Goal: Task Accomplishment & Management: Manage account settings

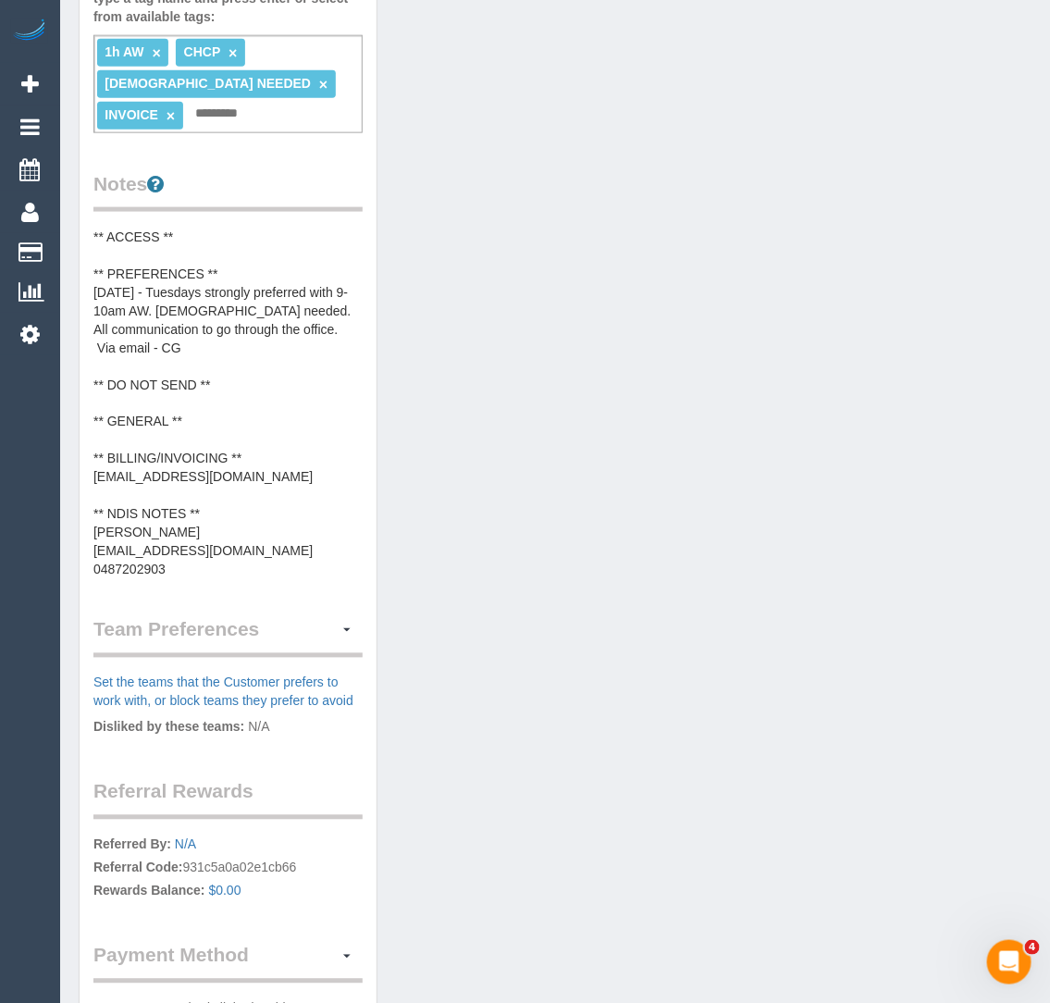
scroll to position [673, 0]
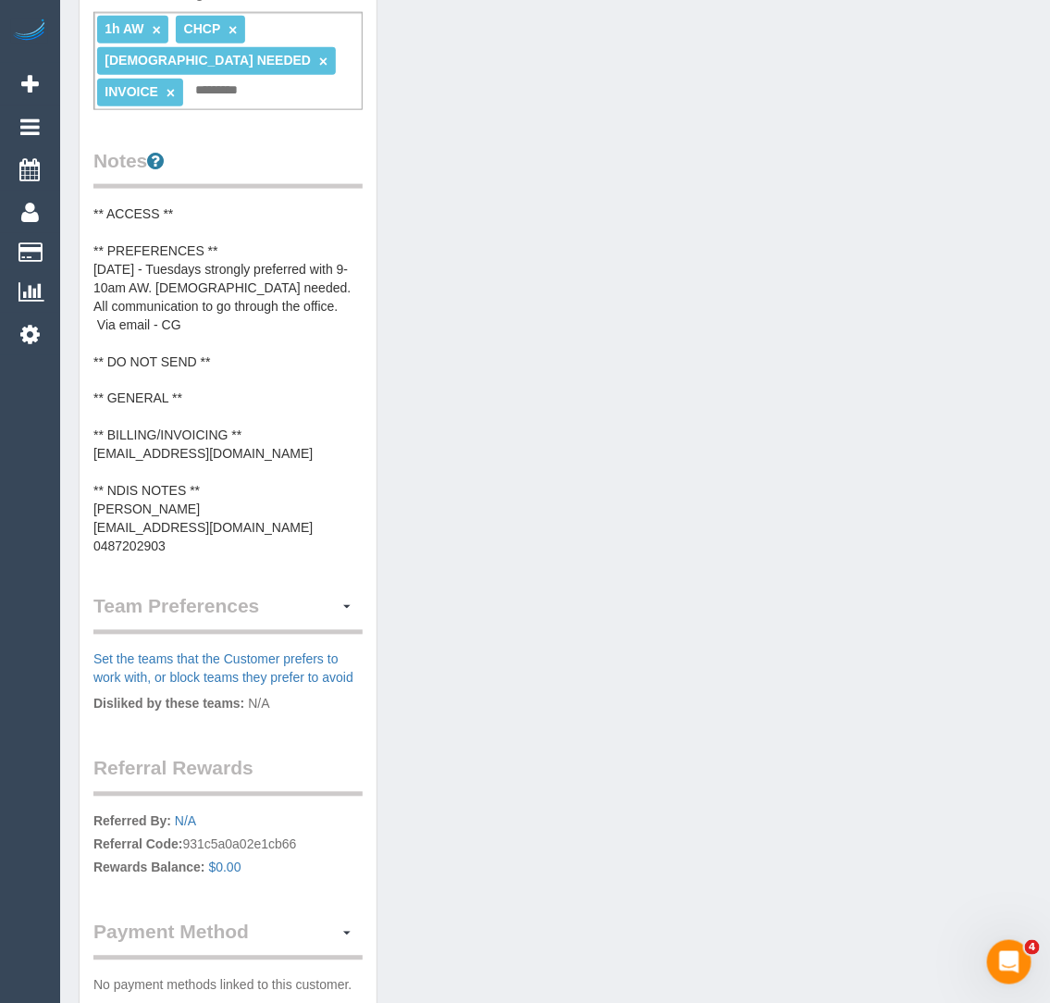
click at [223, 435] on pre "** ACCESS ** ** PREFERENCES ** 12/08/25 - Tuesdays strongly preferred with 9-10…" at bounding box center [227, 380] width 269 height 352
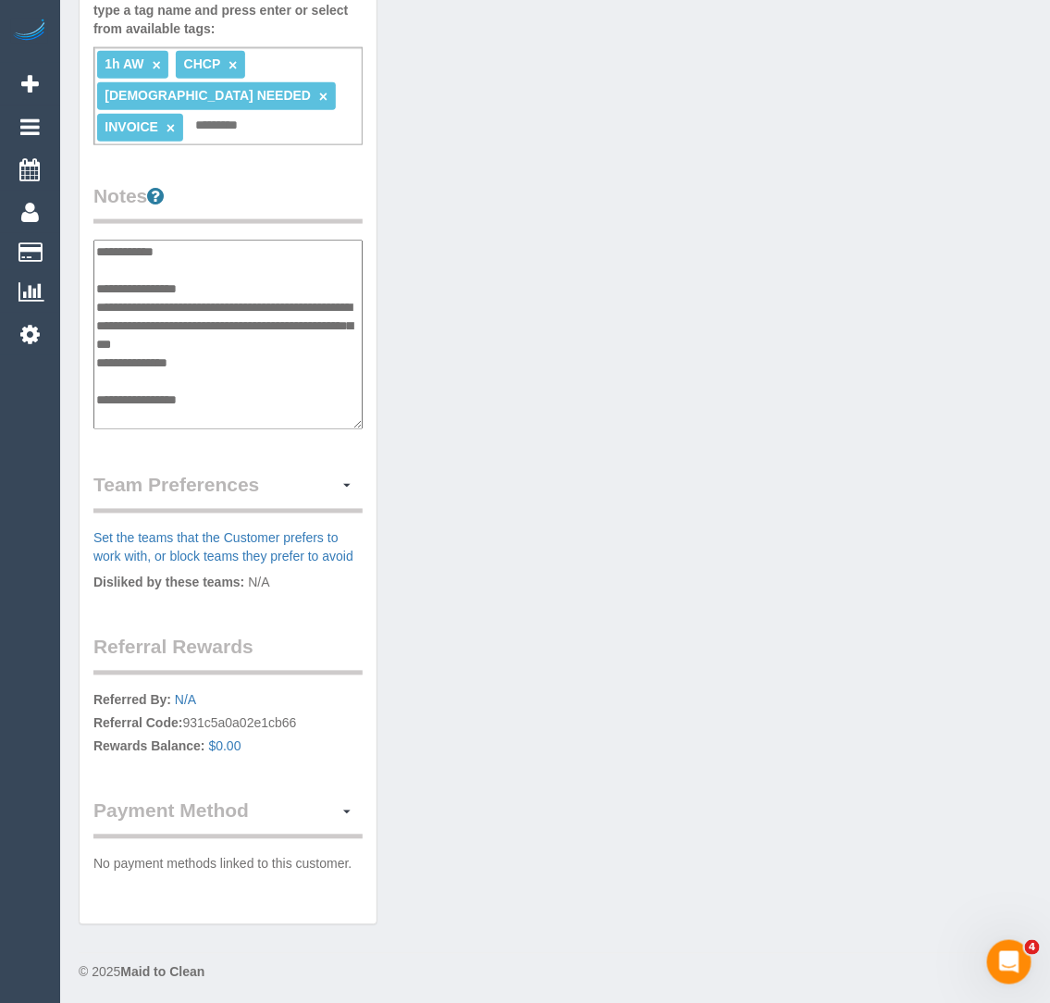
scroll to position [167, 0]
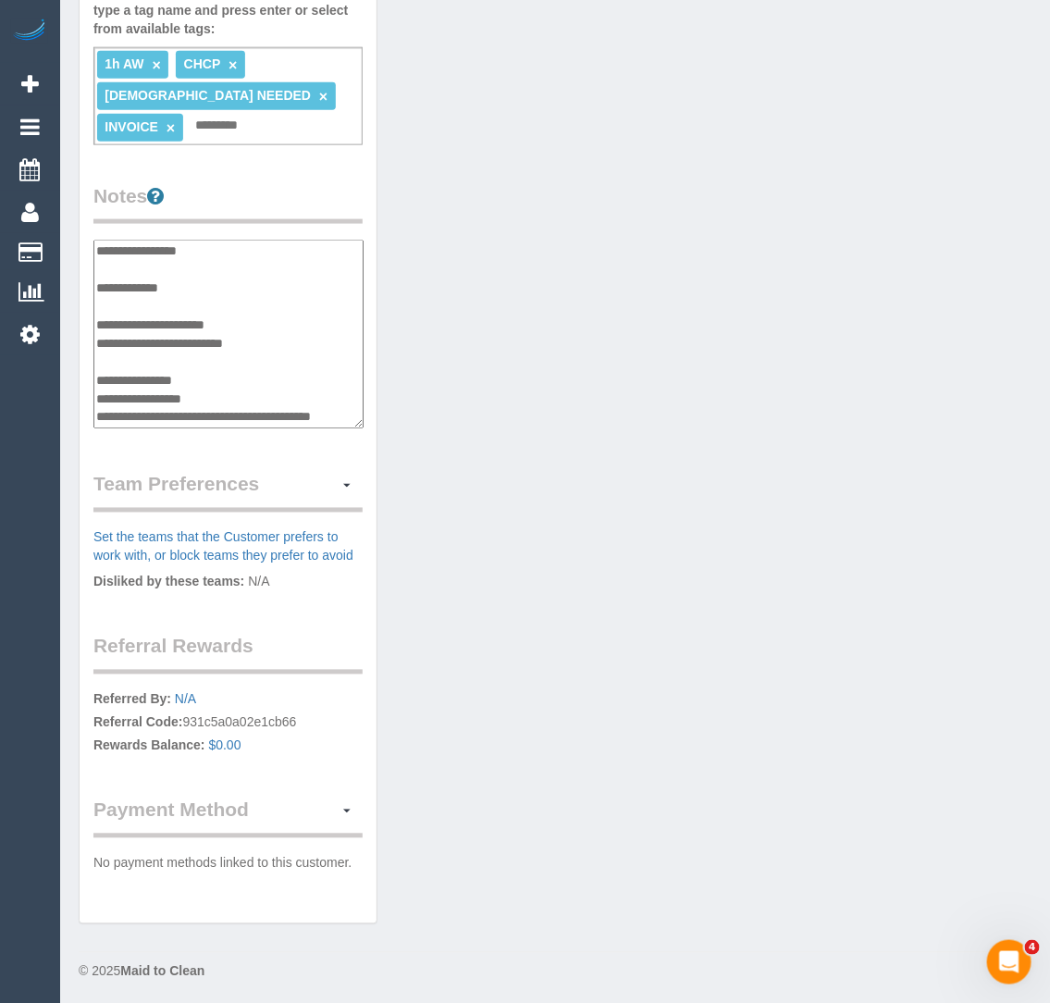
drag, startPoint x: 273, startPoint y: 320, endPoint x: 88, endPoint y: 329, distance: 185.3
click at [88, 329] on div "Customer Info Edit Contact Info Send Message Email Preferences Special Sales Ta…" at bounding box center [228, 177] width 297 height 1493
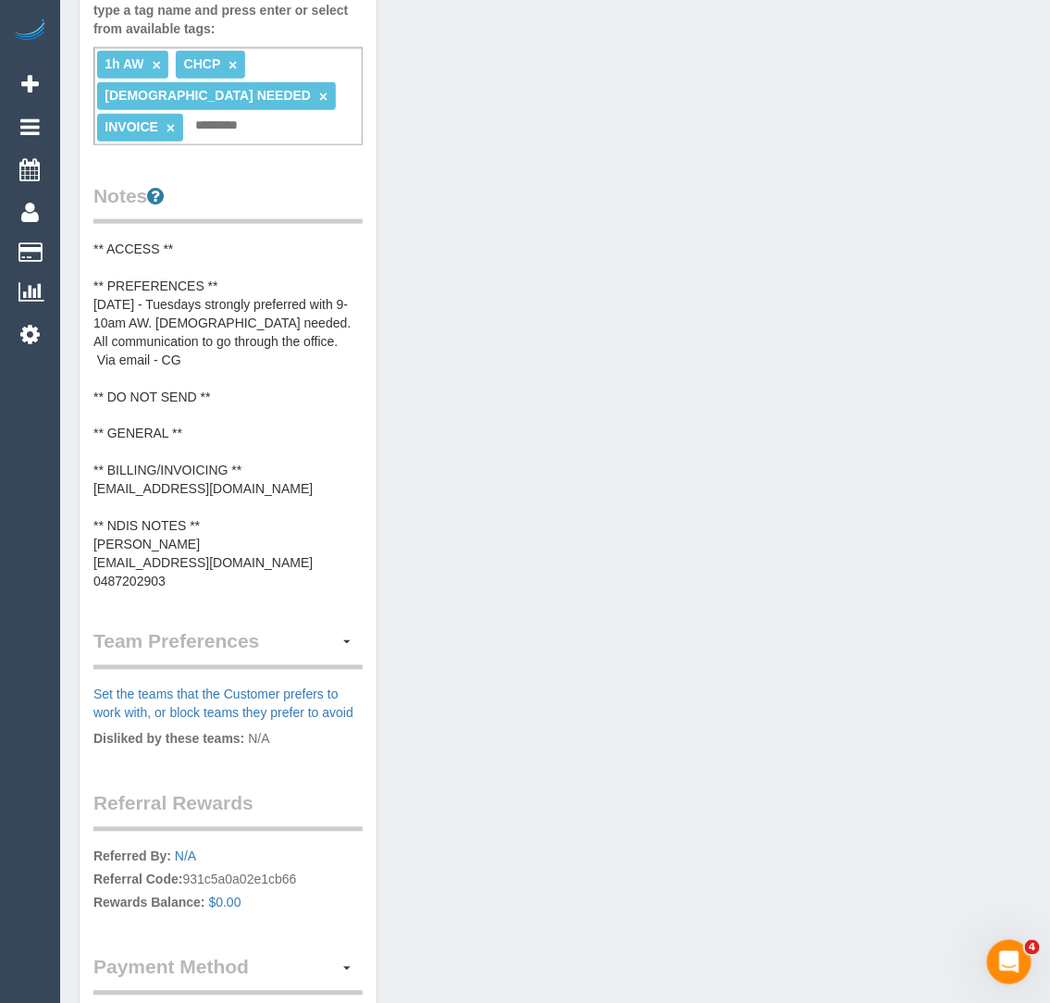
click at [144, 507] on pre "** ACCESS ** ** PREFERENCES ** 12/08/25 - Tuesdays strongly preferred with 9-10…" at bounding box center [227, 416] width 269 height 352
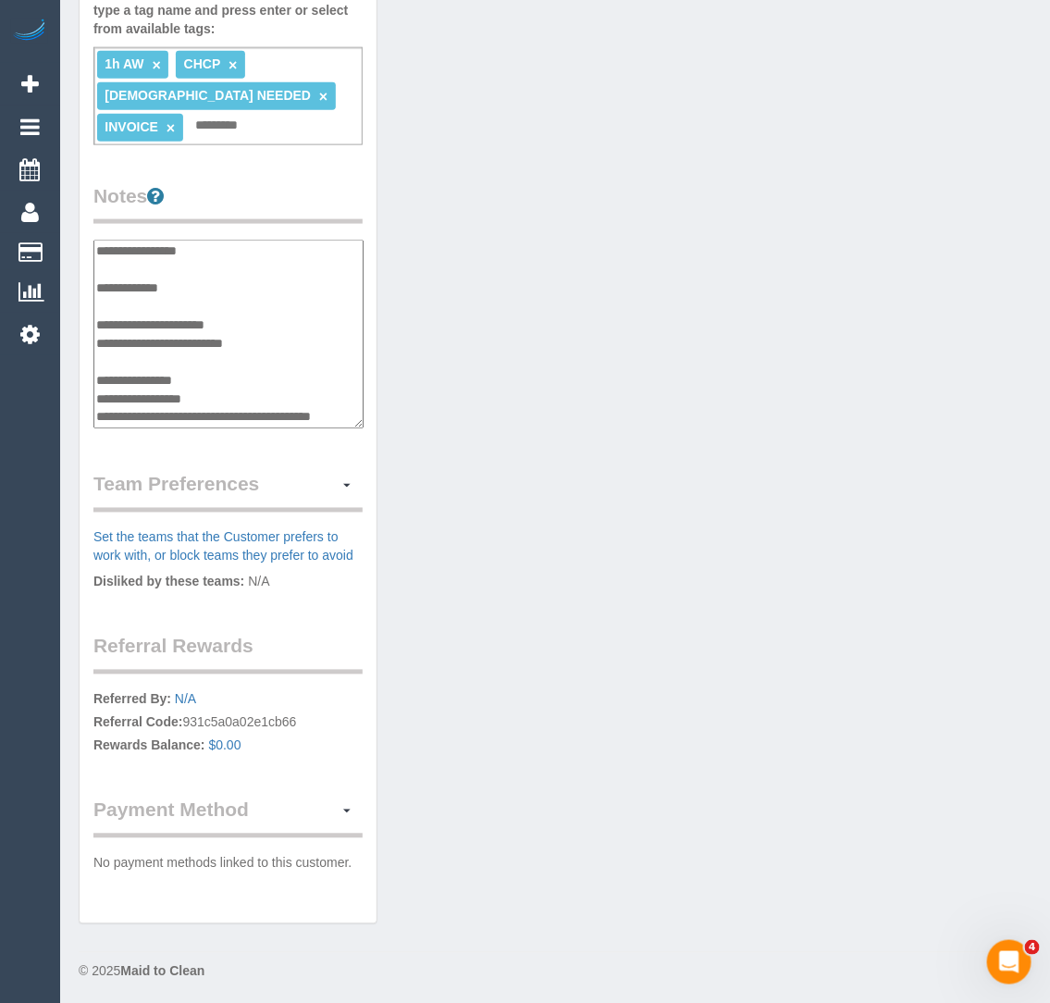
drag, startPoint x: 272, startPoint y: 323, endPoint x: 92, endPoint y: 329, distance: 180.5
click at [92, 328] on div "Customer Info Edit Contact Info Send Message Email Preferences Special Sales Ta…" at bounding box center [228, 177] width 297 height 1493
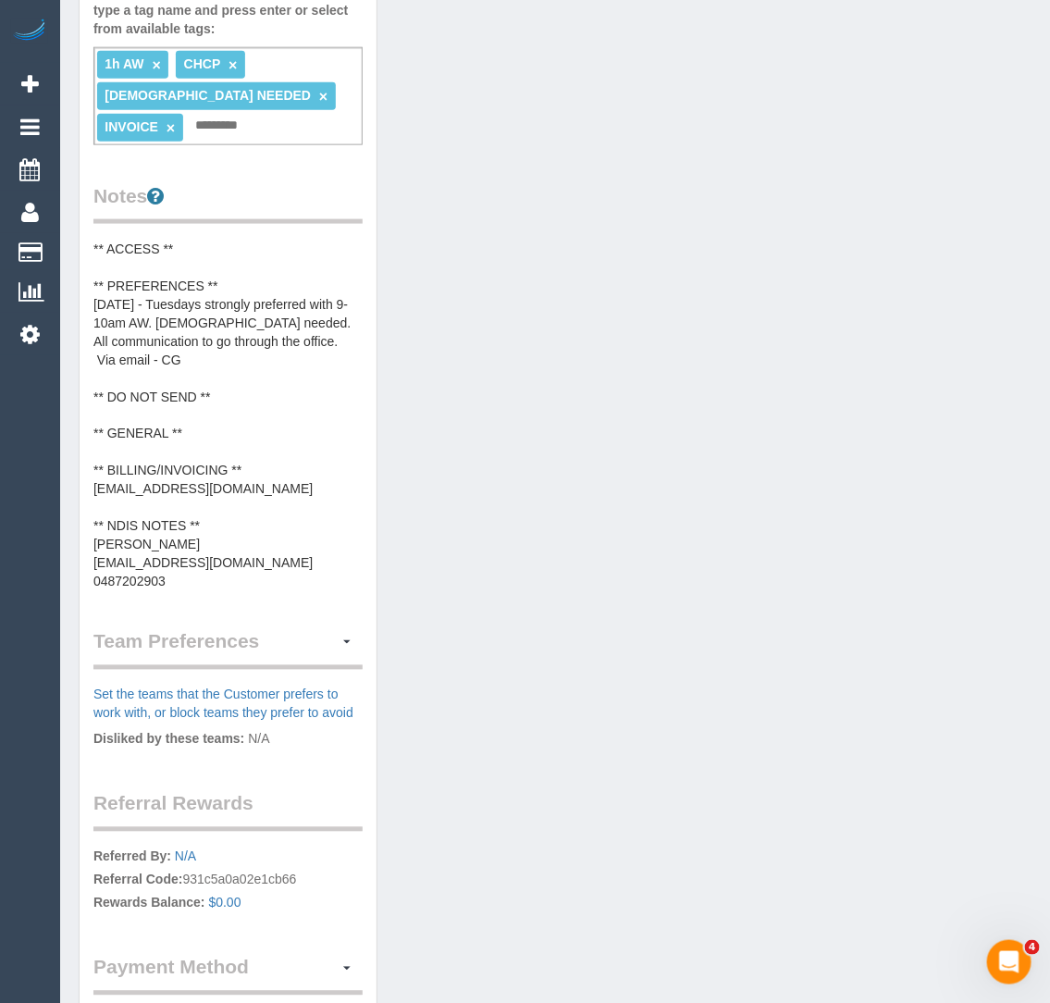
click at [109, 469] on pre "** ACCESS ** ** PREFERENCES ** 12/08/25 - Tuesdays strongly preferred with 9-10…" at bounding box center [227, 416] width 269 height 352
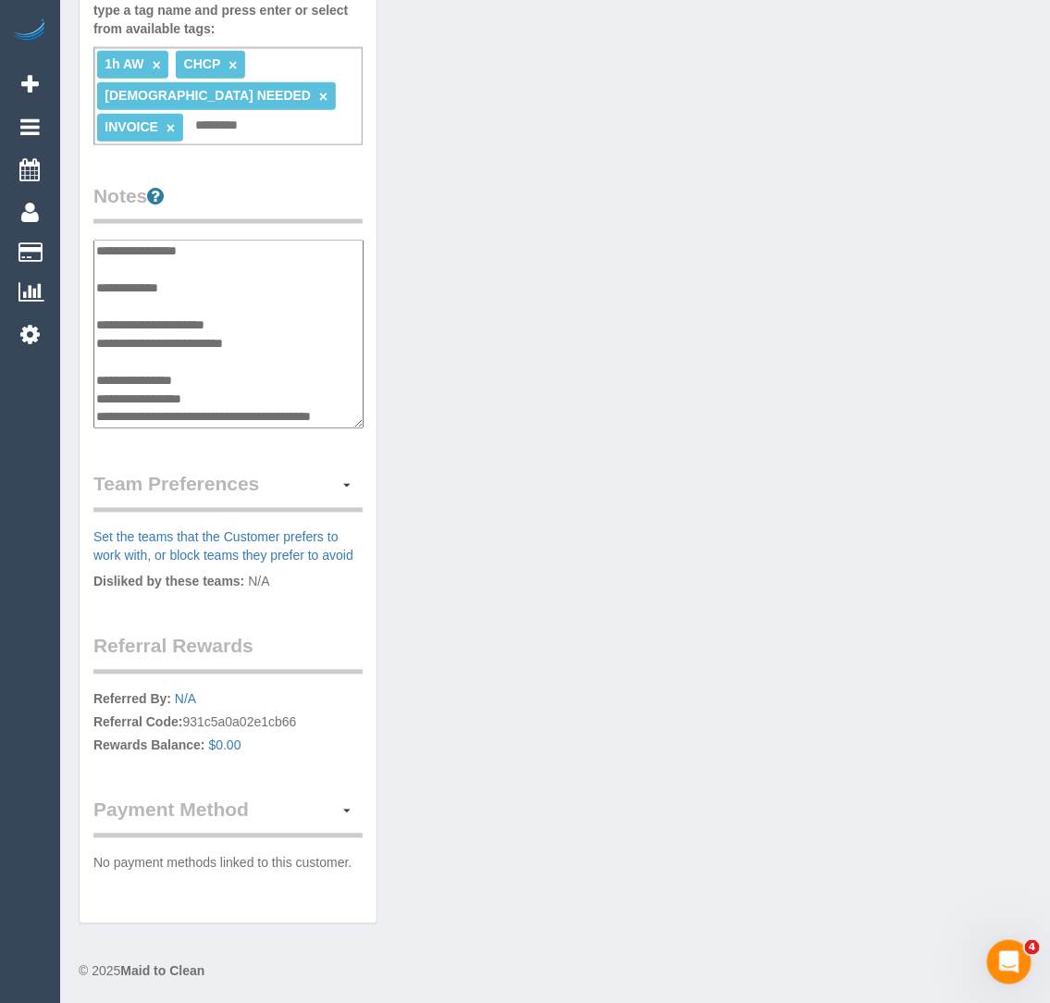
drag, startPoint x: 94, startPoint y: 318, endPoint x: 279, endPoint y: 322, distance: 185.1
click at [279, 322] on textarea "**********" at bounding box center [228, 335] width 270 height 190
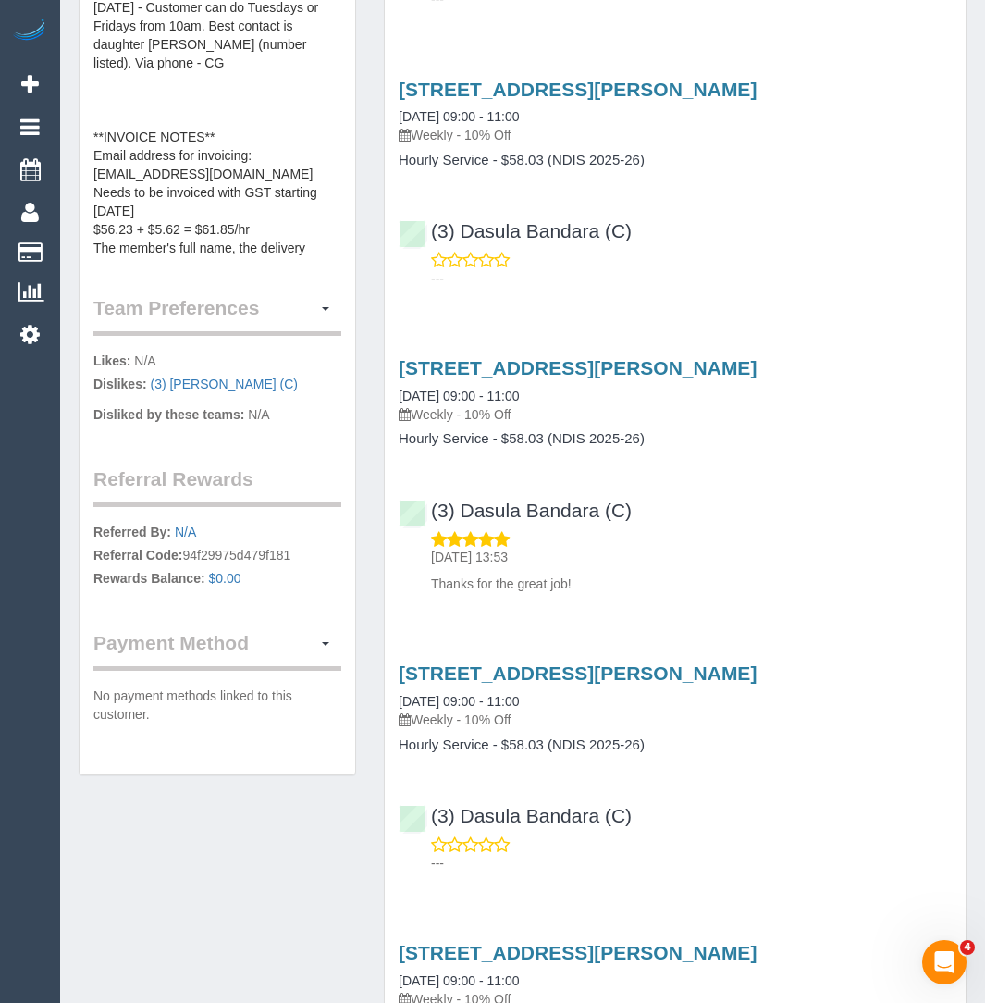
scroll to position [963, 0]
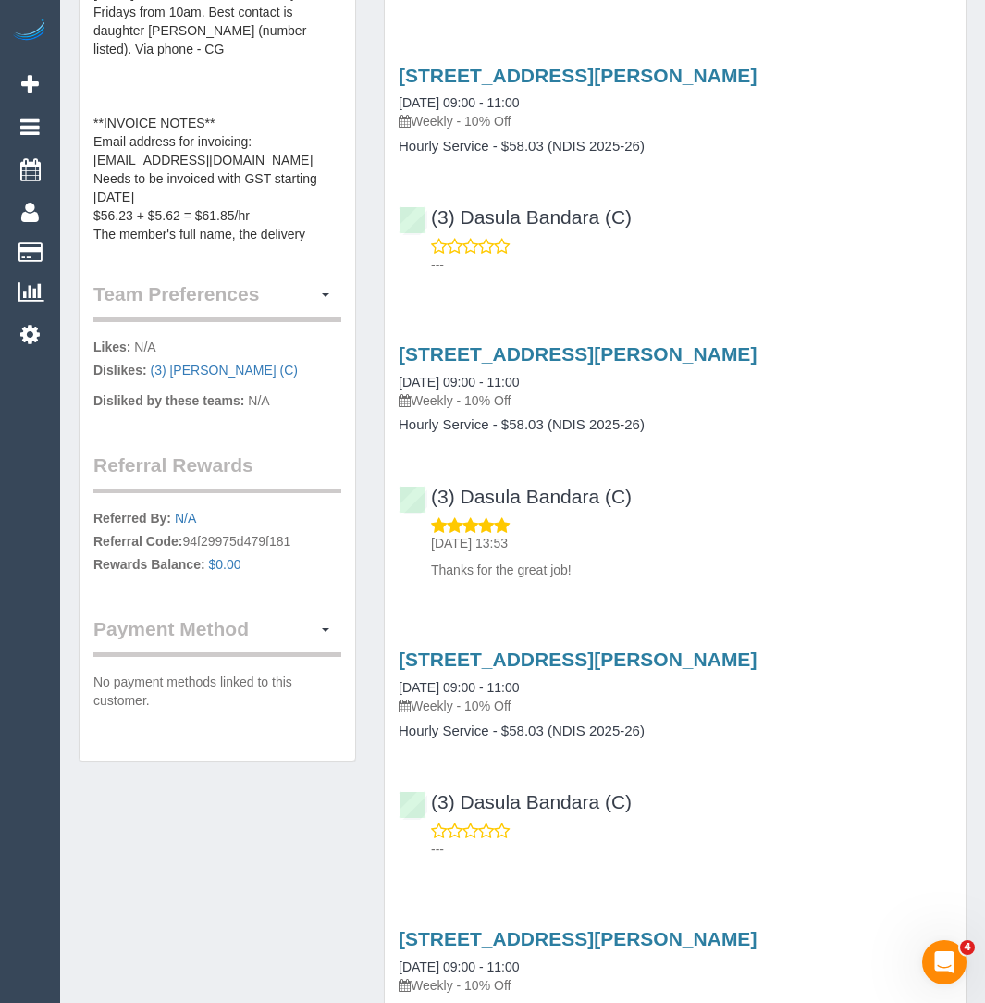
click at [210, 228] on pre "03/04/25 - New address: 40 Surrey Road, Blackburn North, VIC, 3130 as provided …" at bounding box center [217, 58] width 248 height 370
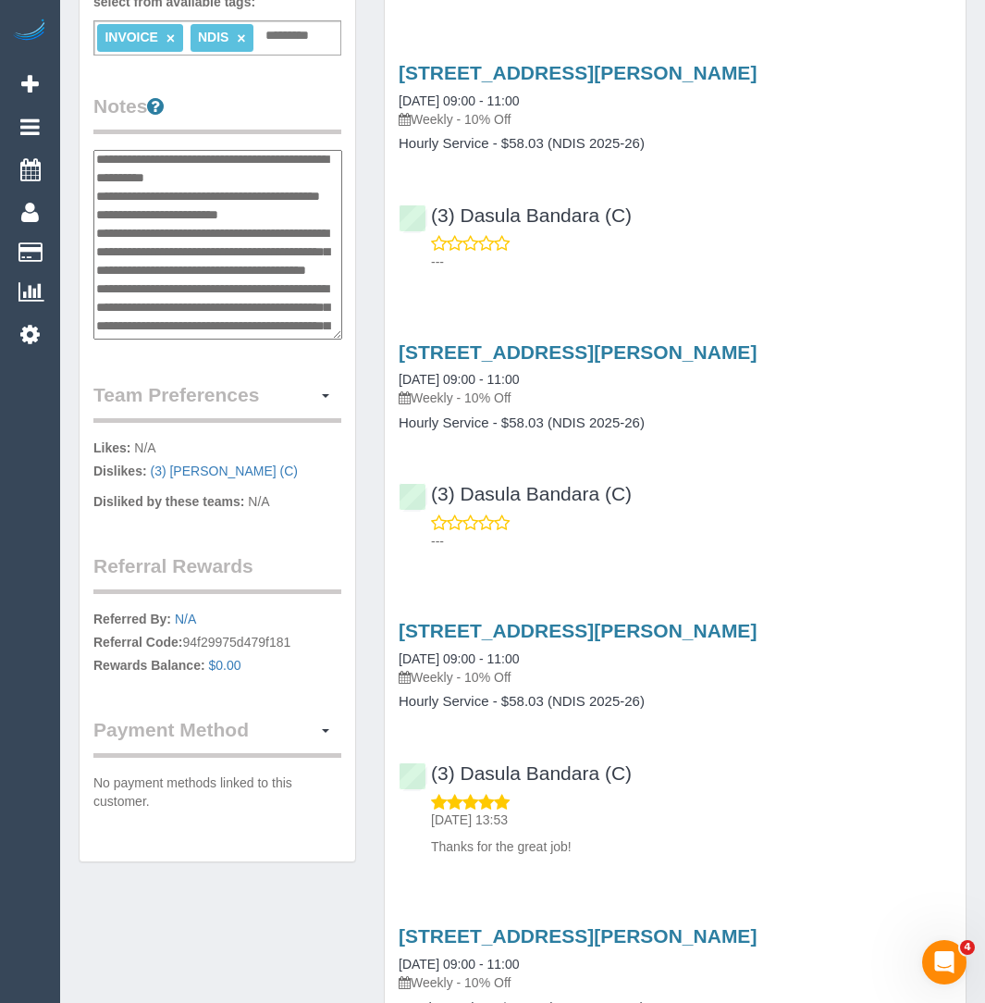
scroll to position [279, 0]
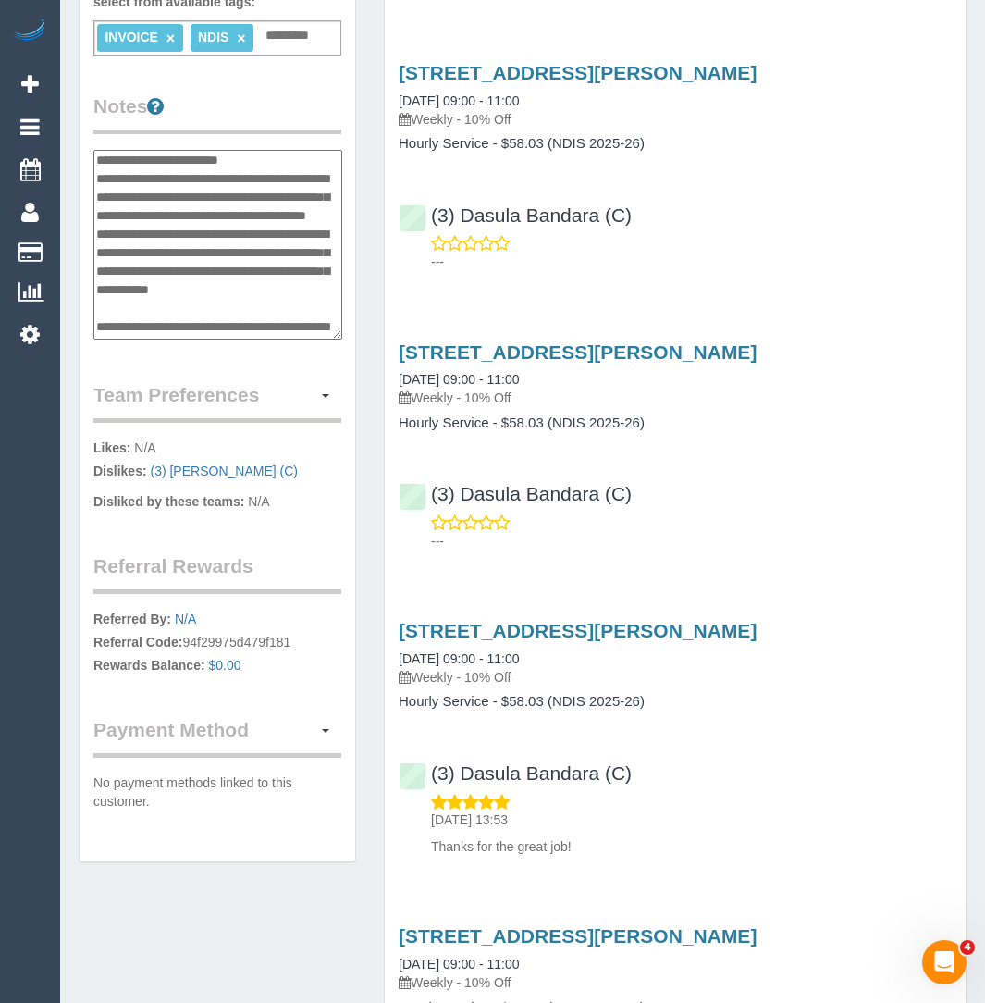
drag, startPoint x: 253, startPoint y: 265, endPoint x: 146, endPoint y: 261, distance: 106.5
click at [146, 261] on textarea "**********" at bounding box center [217, 245] width 249 height 190
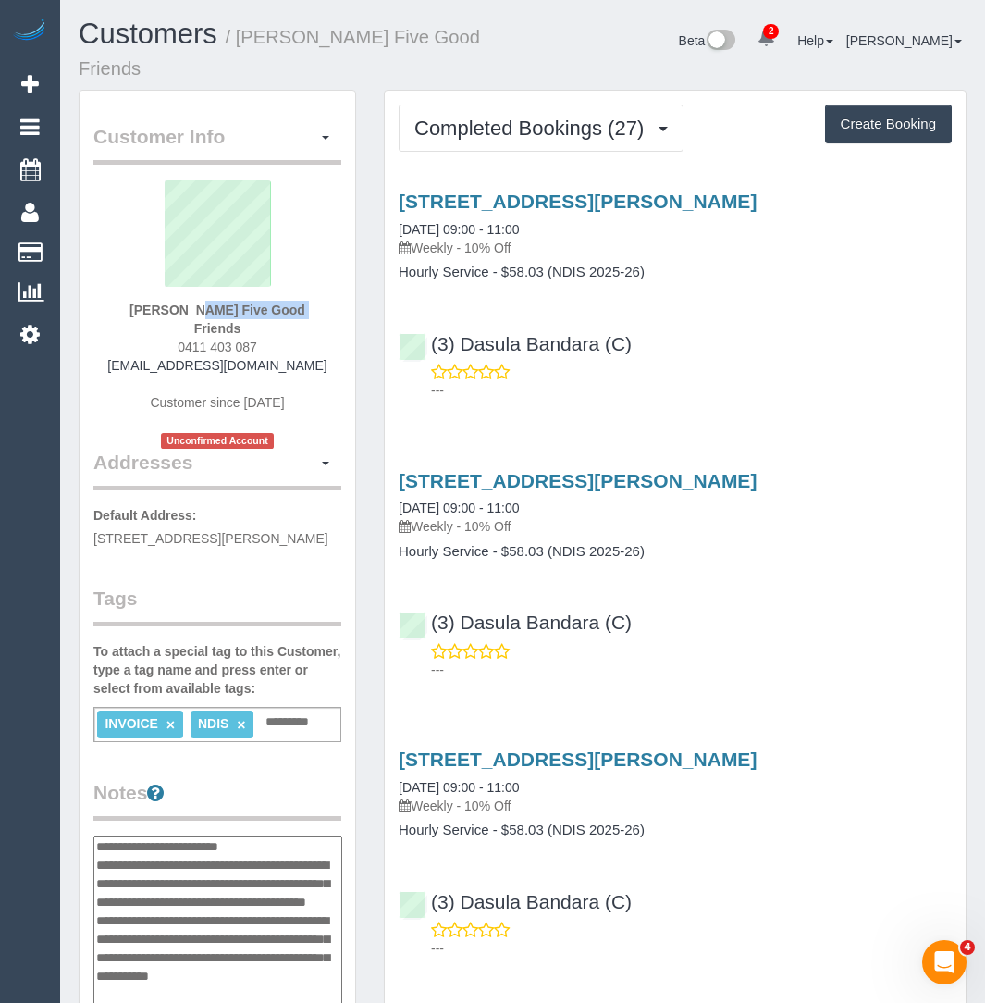
drag, startPoint x: 118, startPoint y: 312, endPoint x: 239, endPoint y: 315, distance: 120.3
click at [239, 315] on div "Kathleen Aumont Five Good Friends 0411 403 087 afsimpkin@gmail.com Customer sin…" at bounding box center [217, 314] width 248 height 268
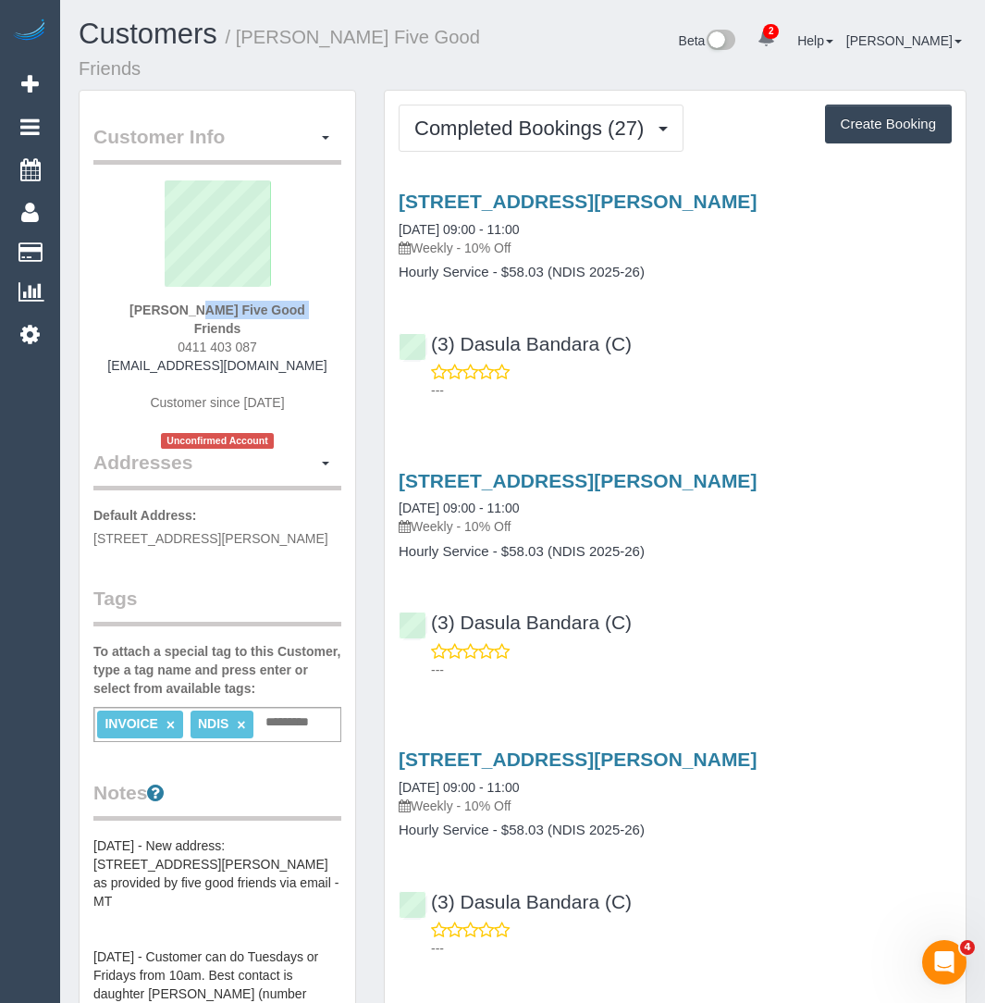
copy strong "Kathleen Aumont"
drag, startPoint x: 401, startPoint y: 188, endPoint x: 812, endPoint y: 192, distance: 411.7
click at [815, 193] on h3 "40 Surrey Road, Blackburn North, VIC 3130" at bounding box center [675, 201] width 553 height 21
drag, startPoint x: 812, startPoint y: 192, endPoint x: 401, endPoint y: 203, distance: 411.9
click at [401, 203] on h3 "40 Surrey Road, Blackburn North, VIC 3130" at bounding box center [675, 201] width 553 height 21
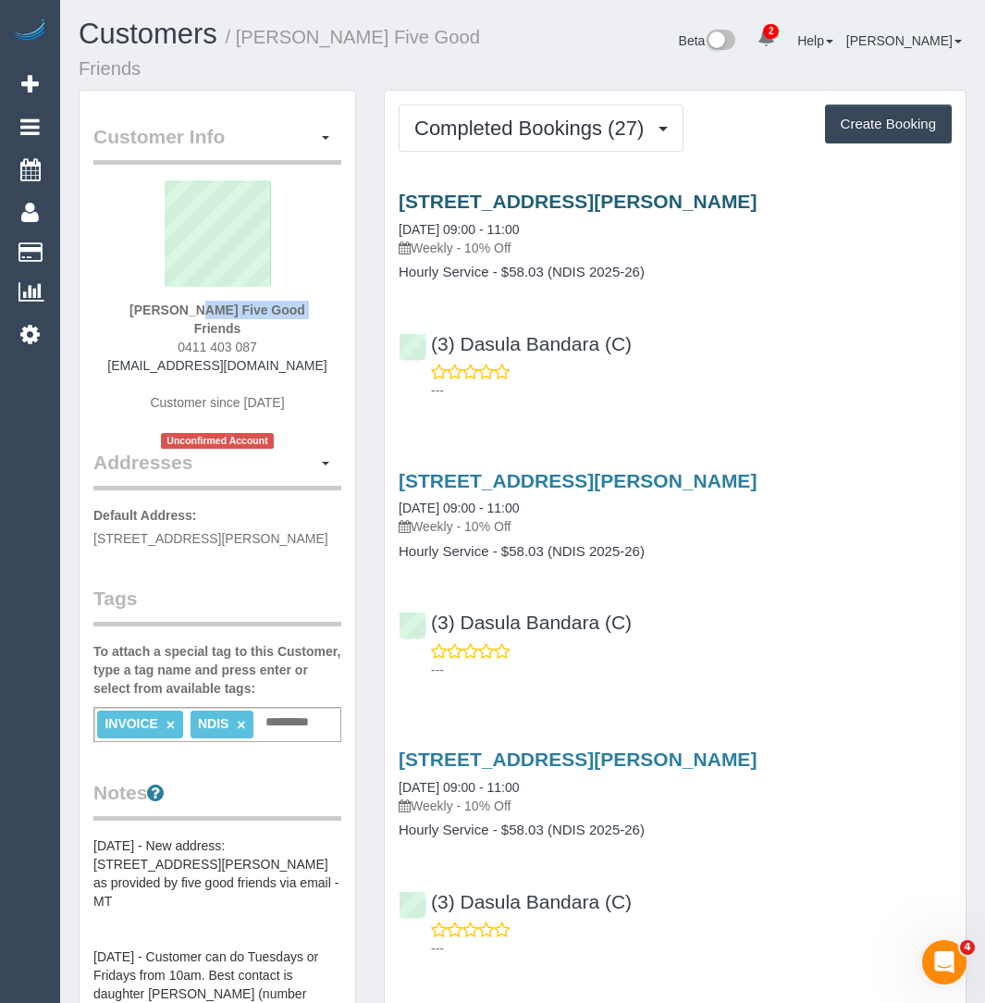
copy link "40 Surrey Road, Blackburn North, VIC 3130"
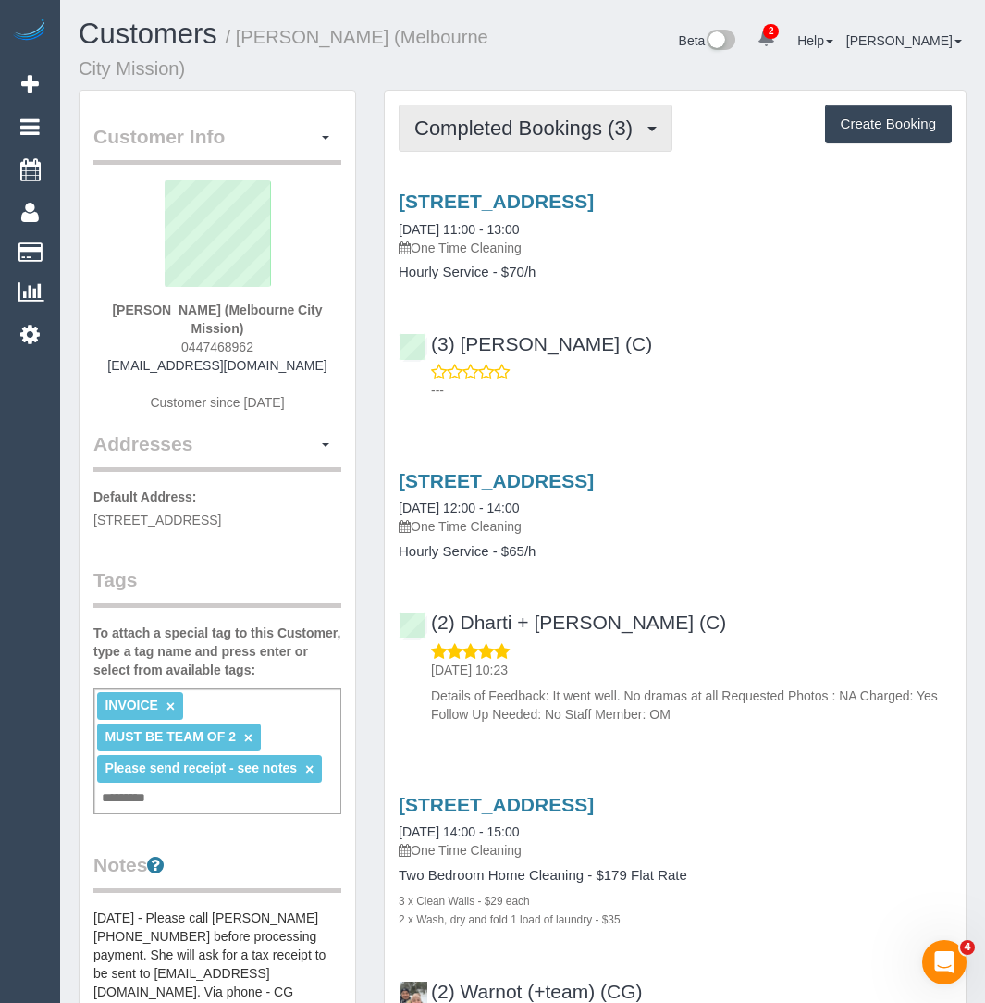
click at [640, 125] on span "Completed Bookings (3)" at bounding box center [528, 128] width 228 height 23
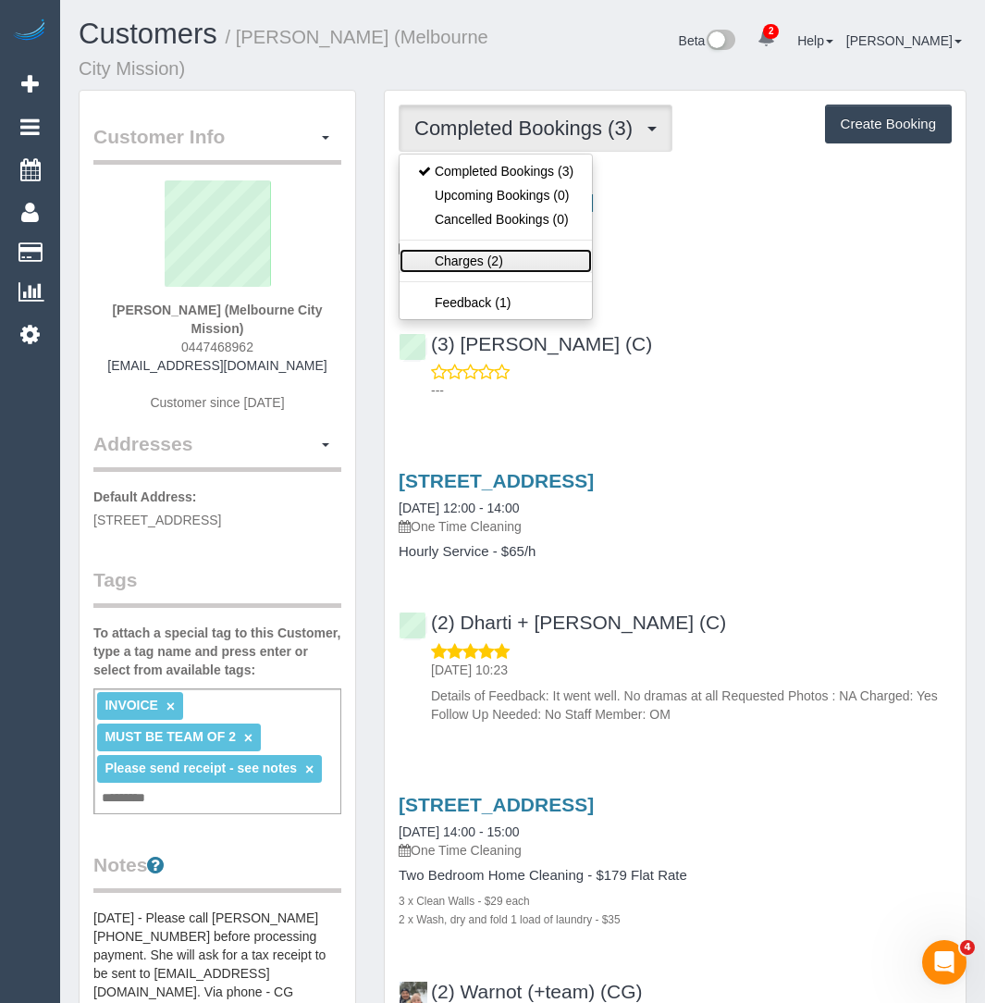
click at [525, 260] on link "Charges (2)" at bounding box center [496, 261] width 192 height 24
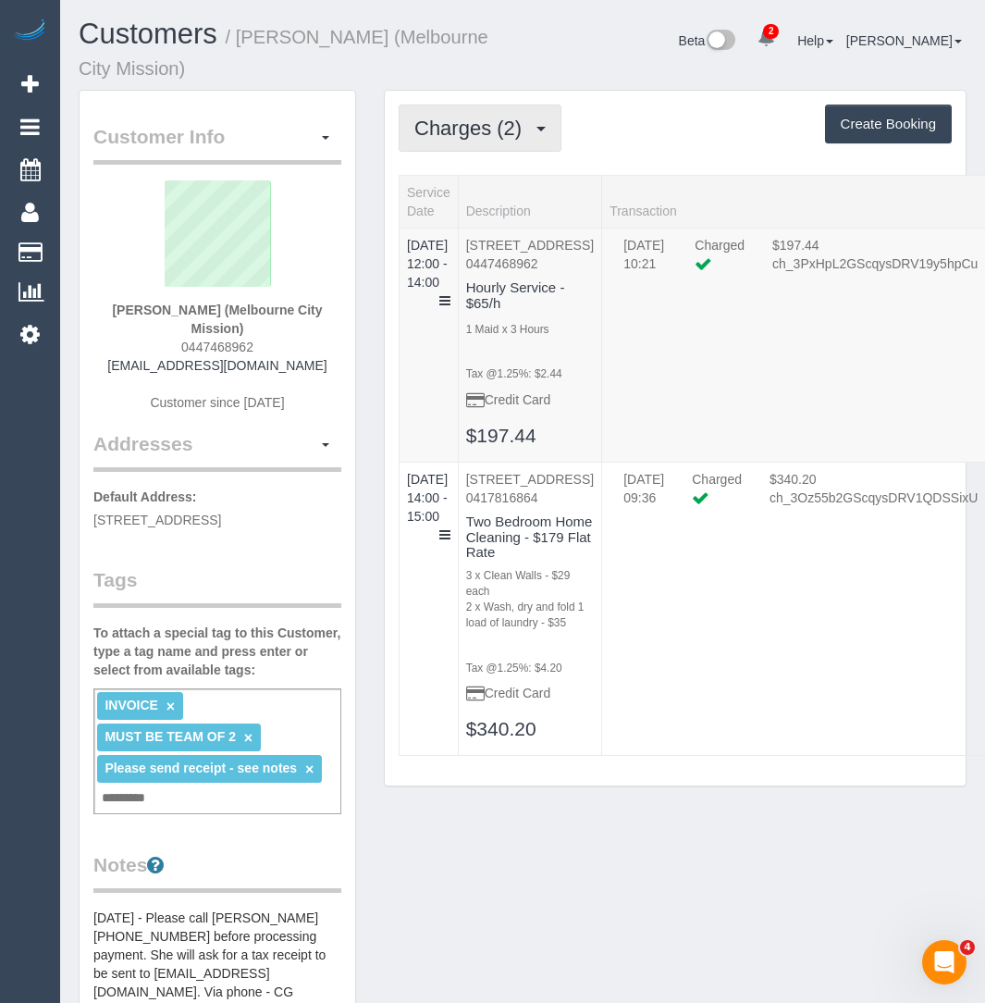
click at [440, 132] on span "Charges (2)" at bounding box center [472, 128] width 117 height 23
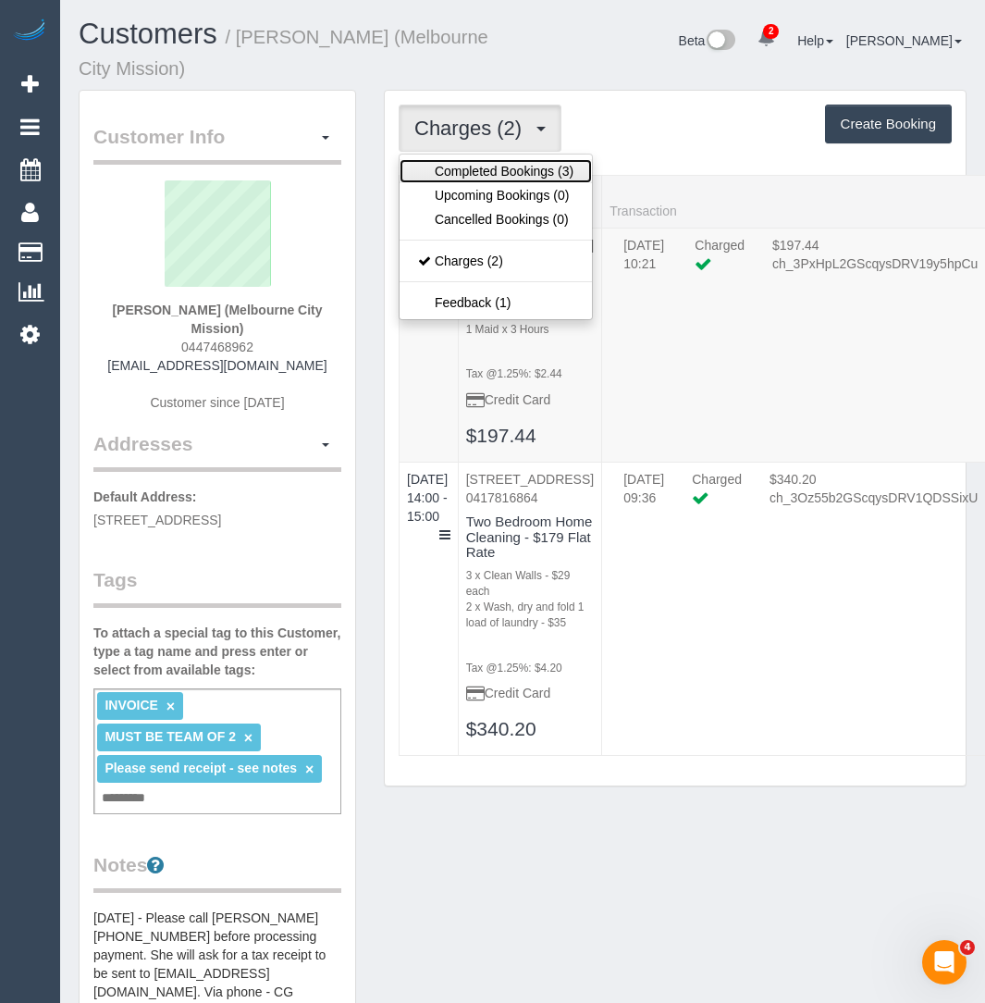
click at [439, 166] on link "Completed Bookings (3)" at bounding box center [496, 171] width 192 height 24
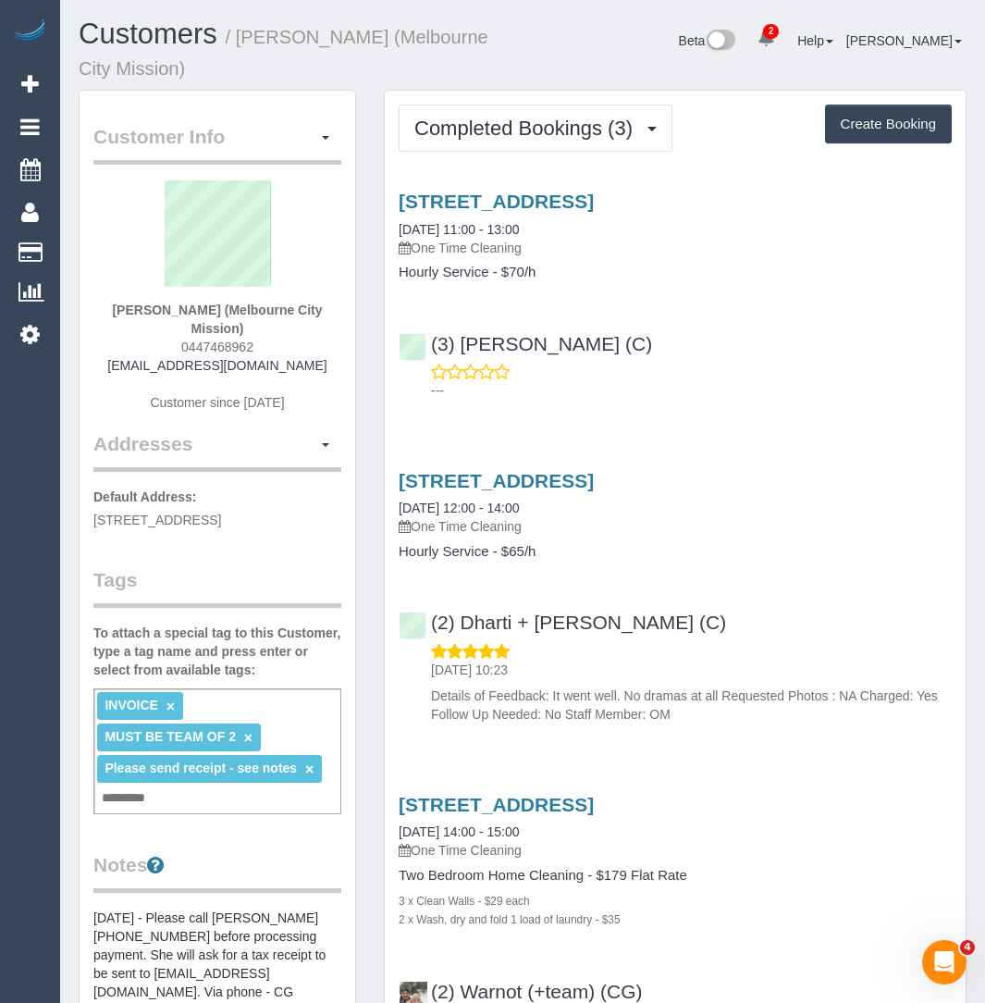
click at [456, 212] on div "298 Mansfield Street, Thornbury, VIC 3071 19/08/2025 11:00 - 13:00 One Time Cle…" at bounding box center [675, 224] width 553 height 67
click at [469, 194] on link "298 Mansfield Street, Thornbury, VIC 3071" at bounding box center [496, 201] width 195 height 21
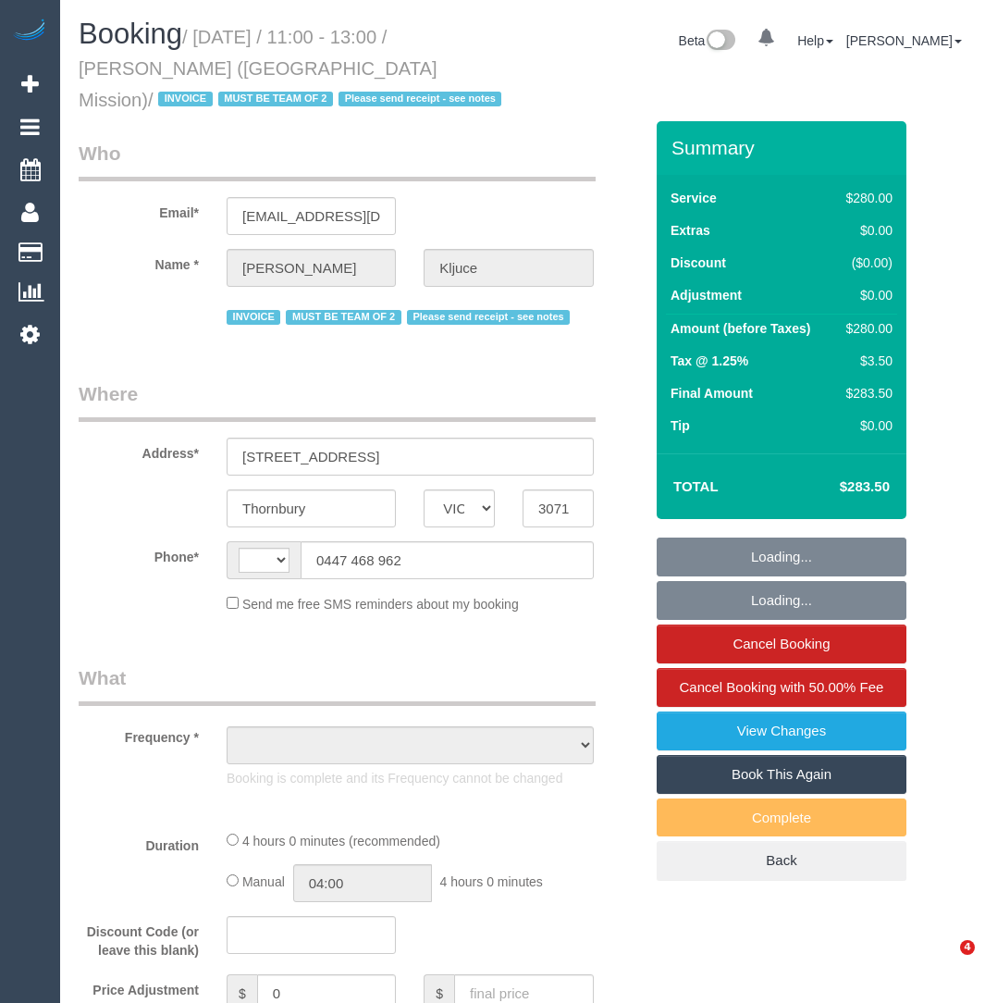
select select "VIC"
select select "object:330"
select select "240"
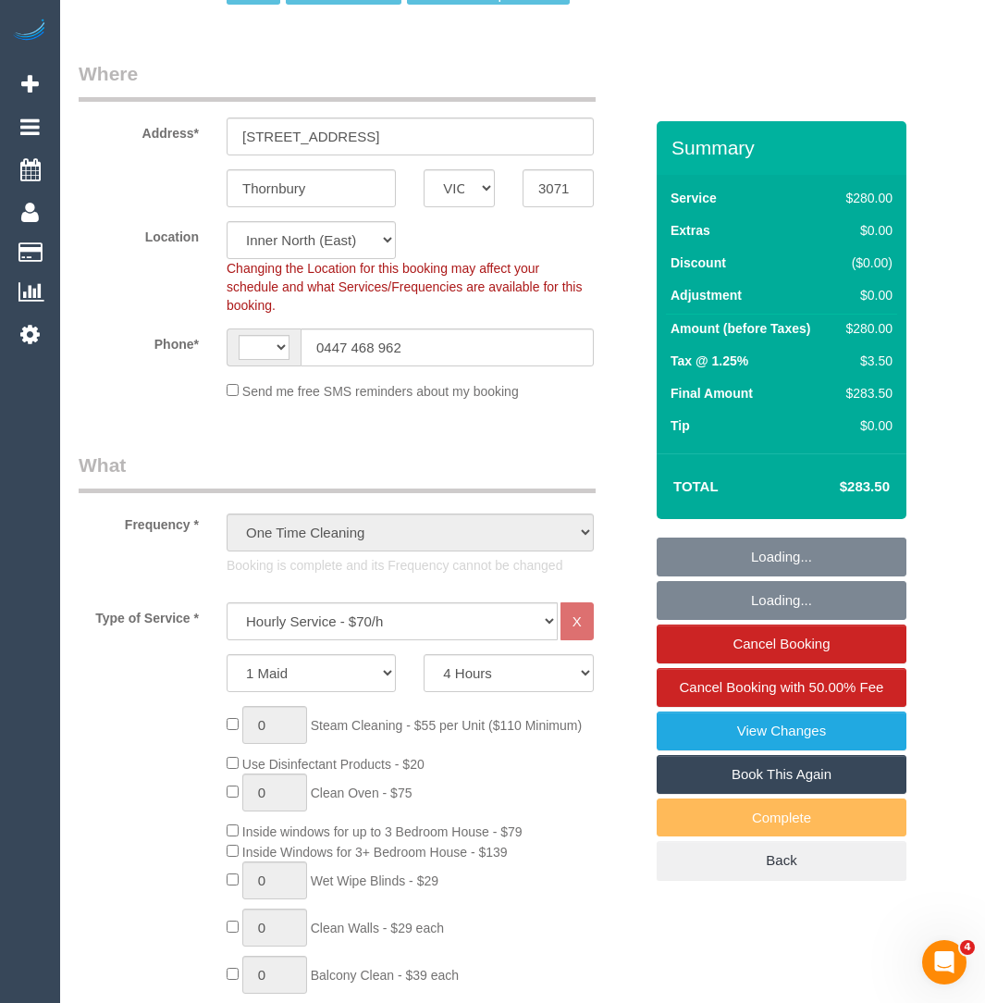
select select "object:751"
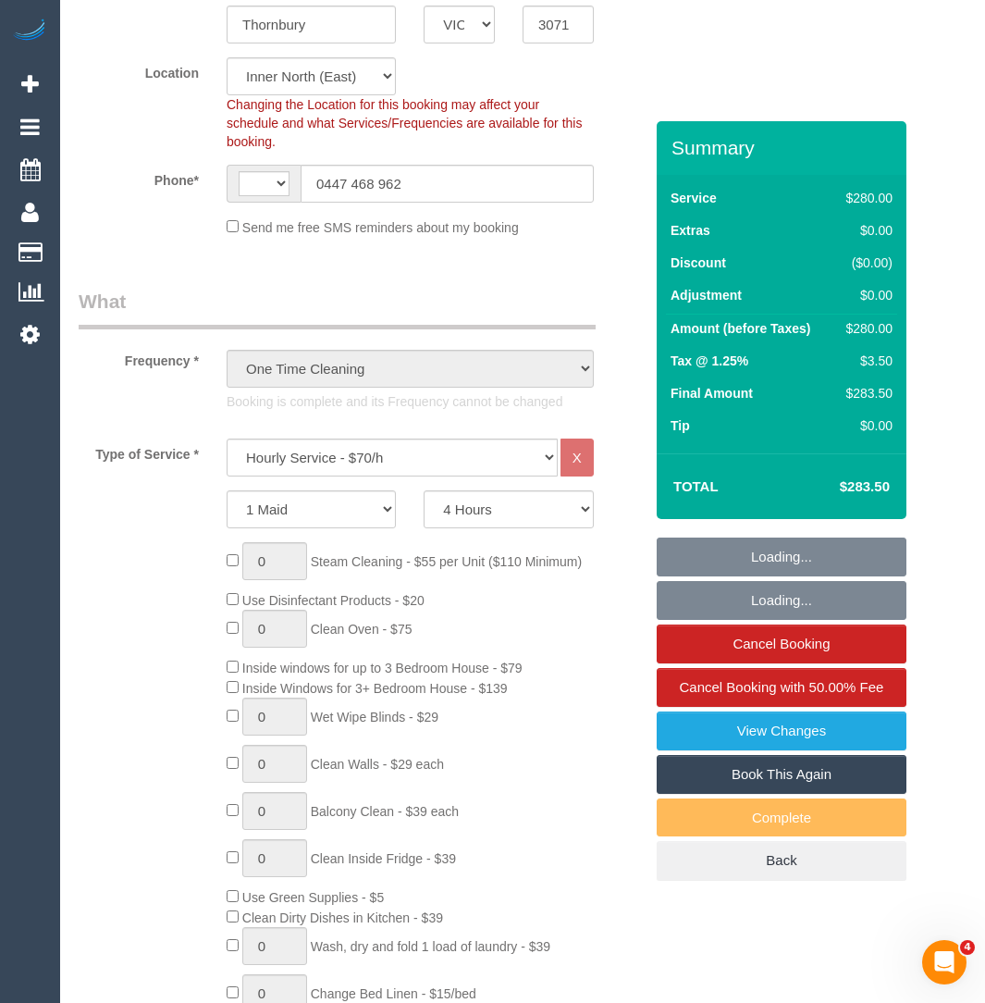
select select "string:AU"
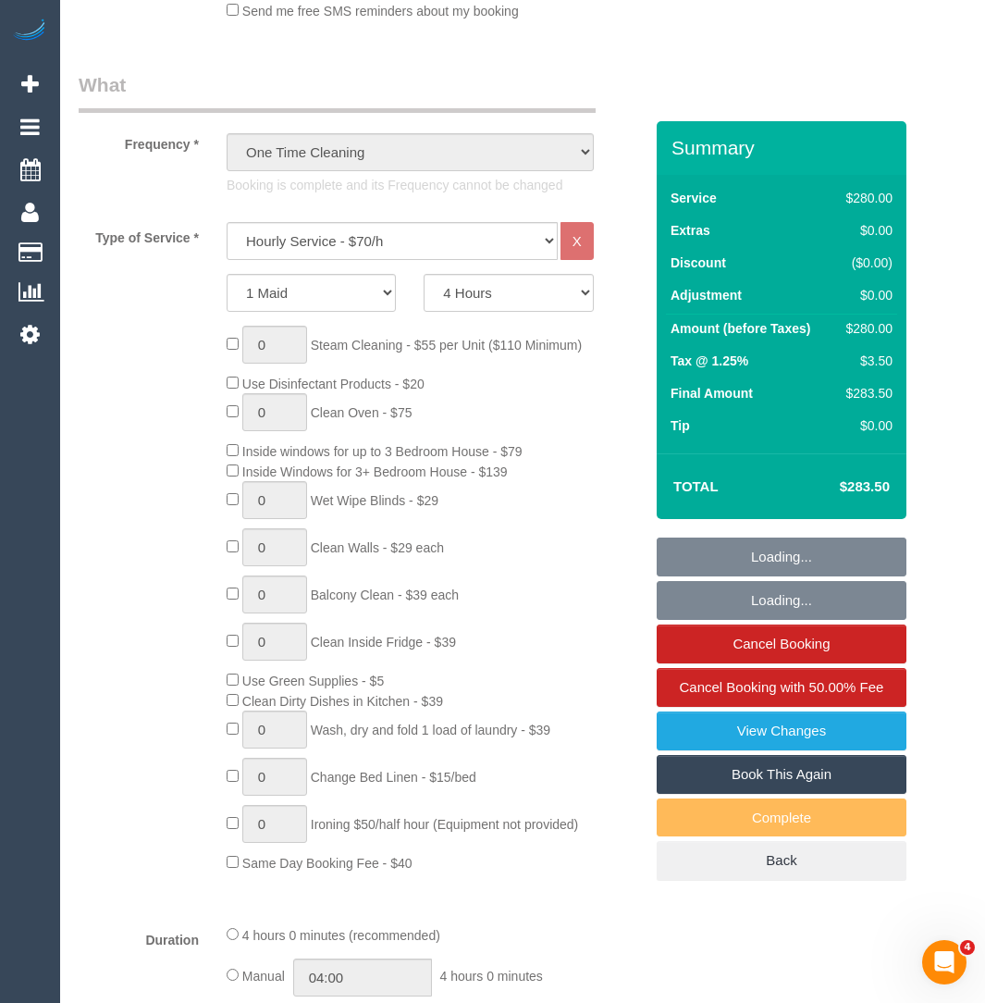
select select "number:28"
select select "number:14"
select select "number:18"
select select "number:25"
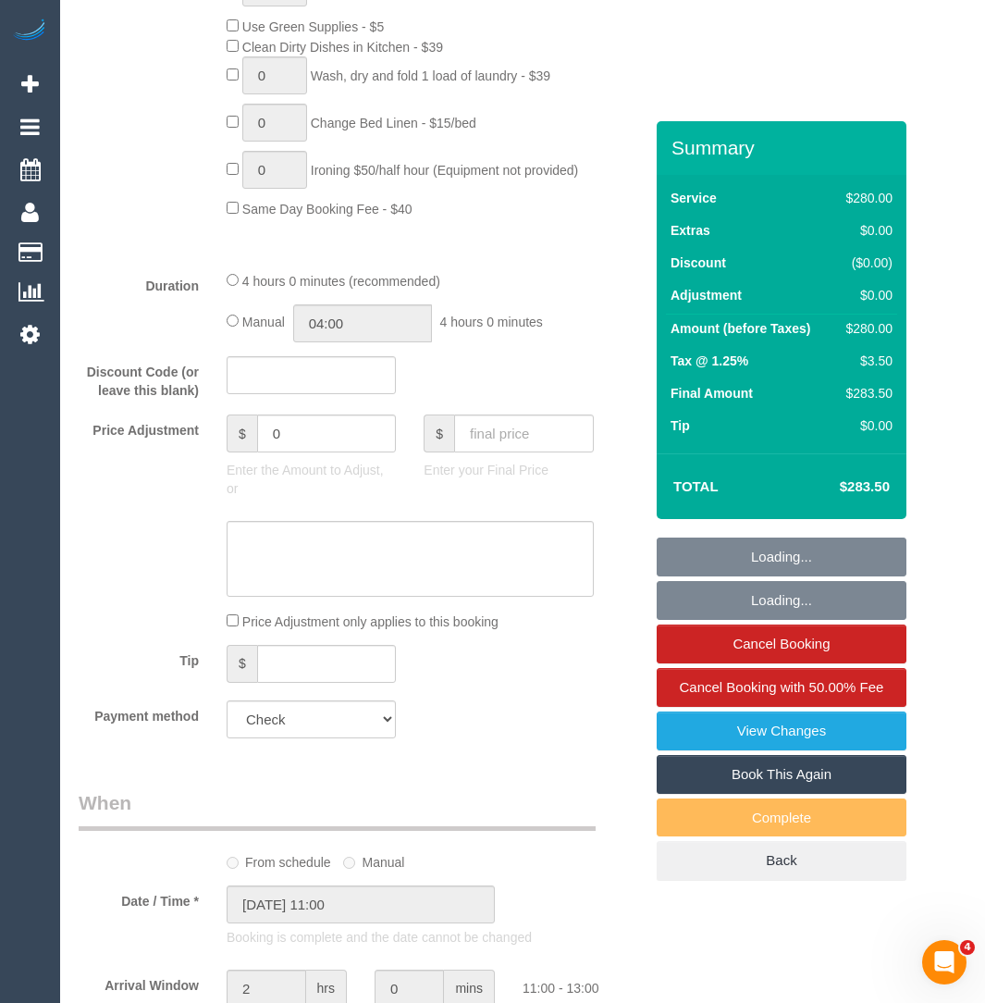
scroll to position [1391, 0]
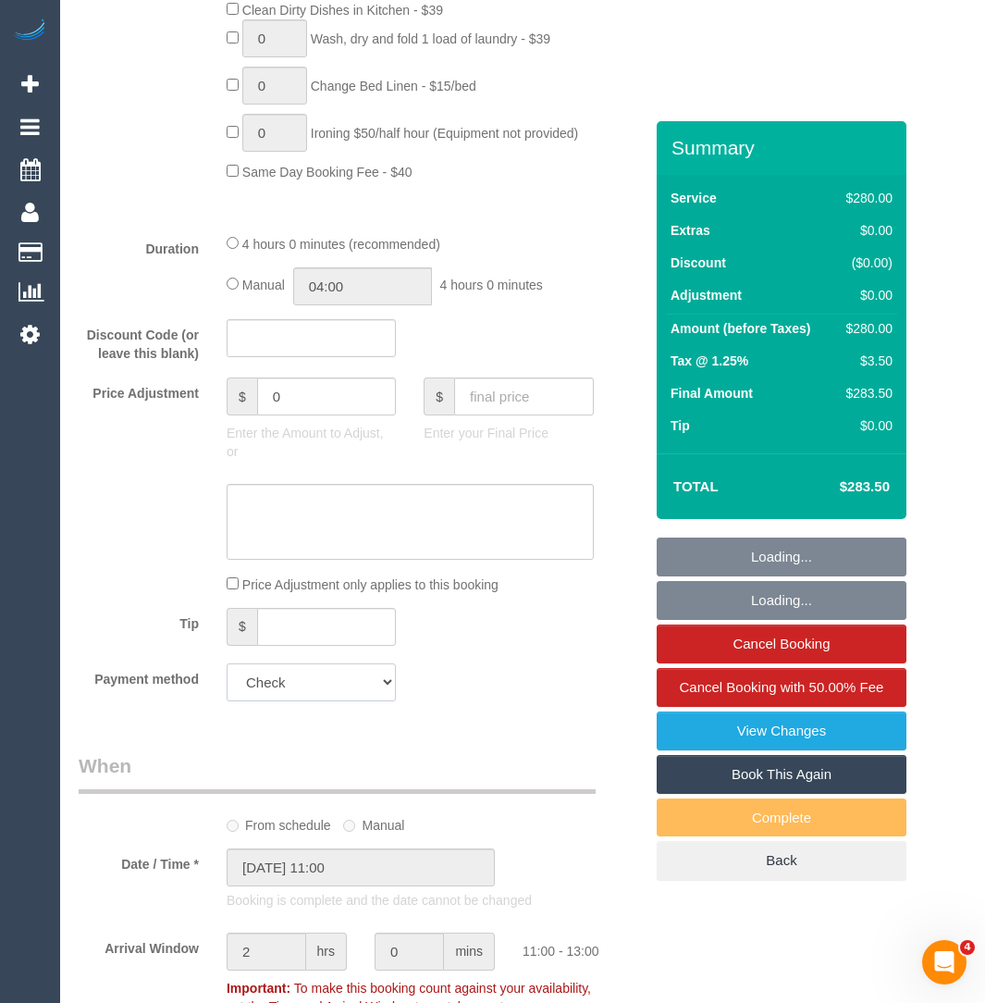
click at [291, 672] on select "Visa - 2957 - 07/2025 (Default) Add Credit Card ─────────────── Cash Check Payp…" at bounding box center [311, 682] width 169 height 38
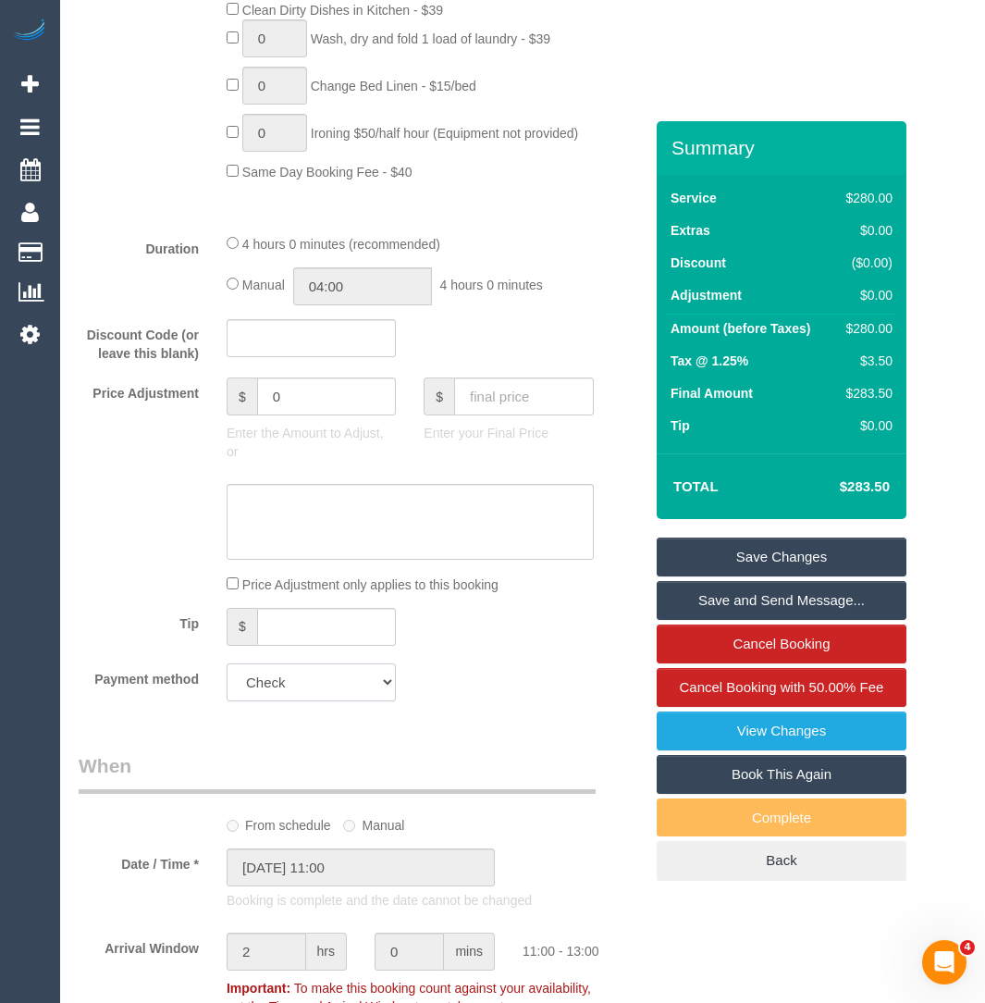
select select "string:stripe-pm_1OyMpX2GScqysDRVfcO37iP6"
click at [227, 663] on select "Visa - 2957 - 07/2025 (Default) Add Credit Card ─────────────── Cash Check Payp…" at bounding box center [311, 682] width 169 height 38
click at [698, 538] on link "Save Changes" at bounding box center [782, 557] width 250 height 39
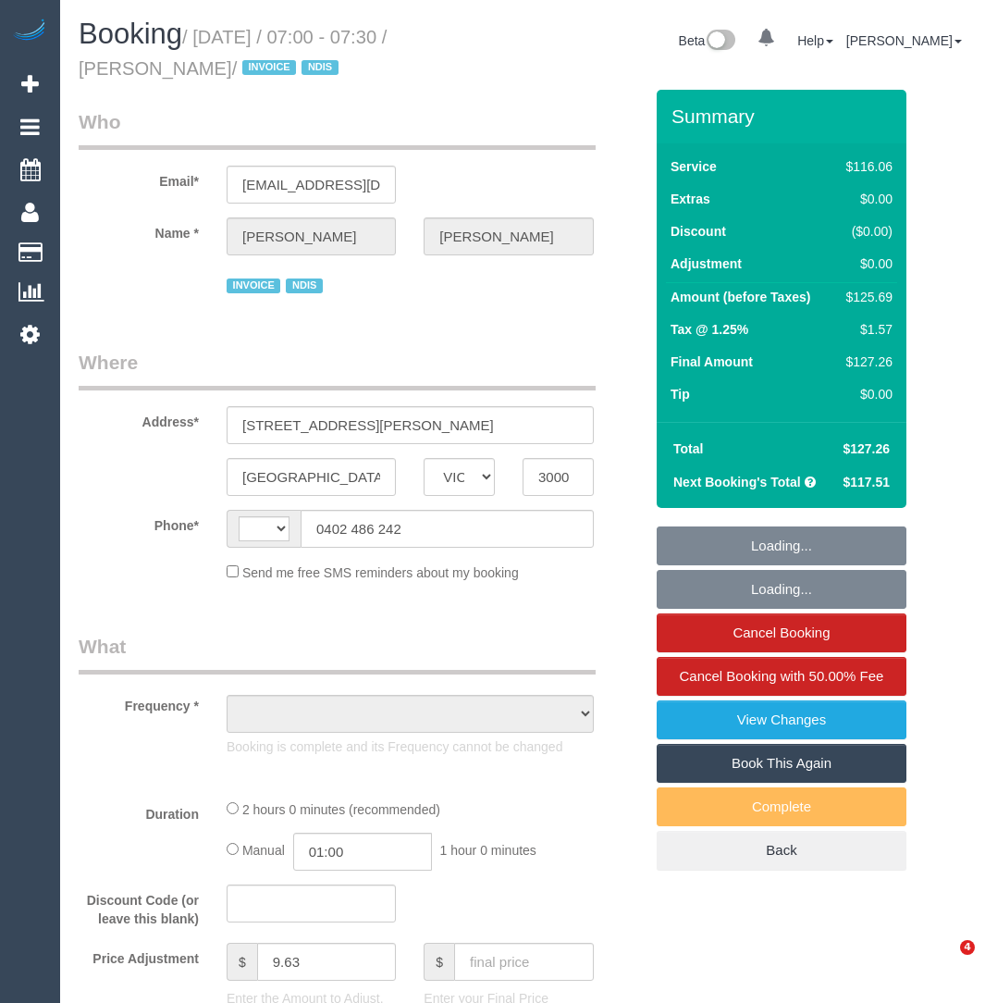
select select "VIC"
select select "object:306"
select select "string:AU"
select select "number:29"
select select "number:14"
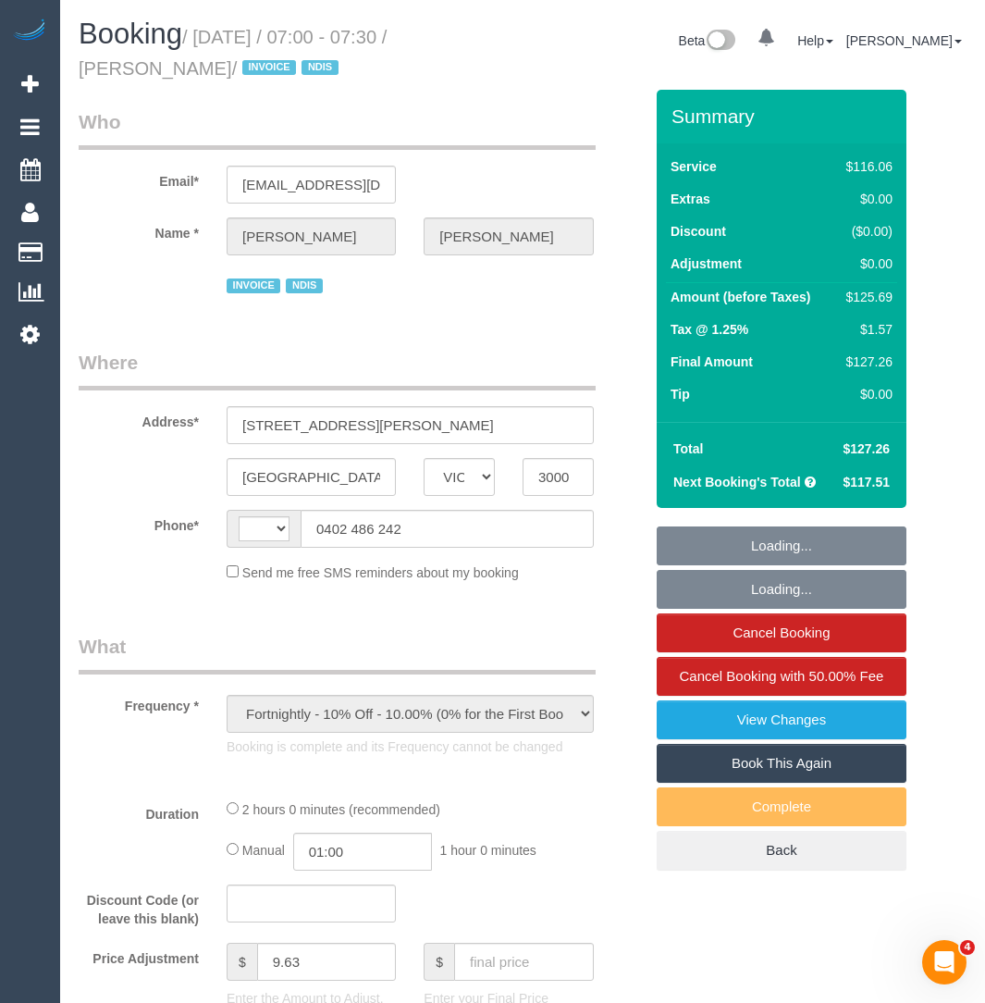
select select "number:18"
select select "number:22"
select select "number:34"
select select "number:26"
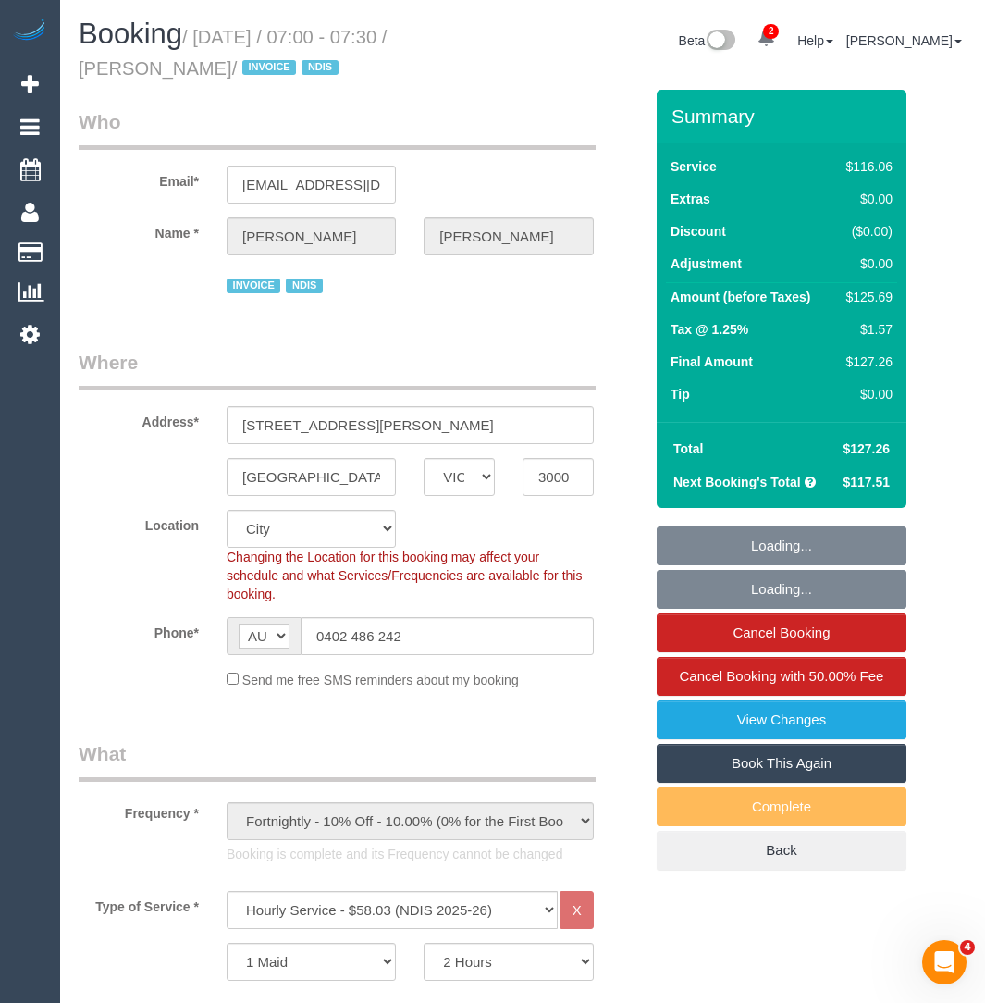
select select "object:775"
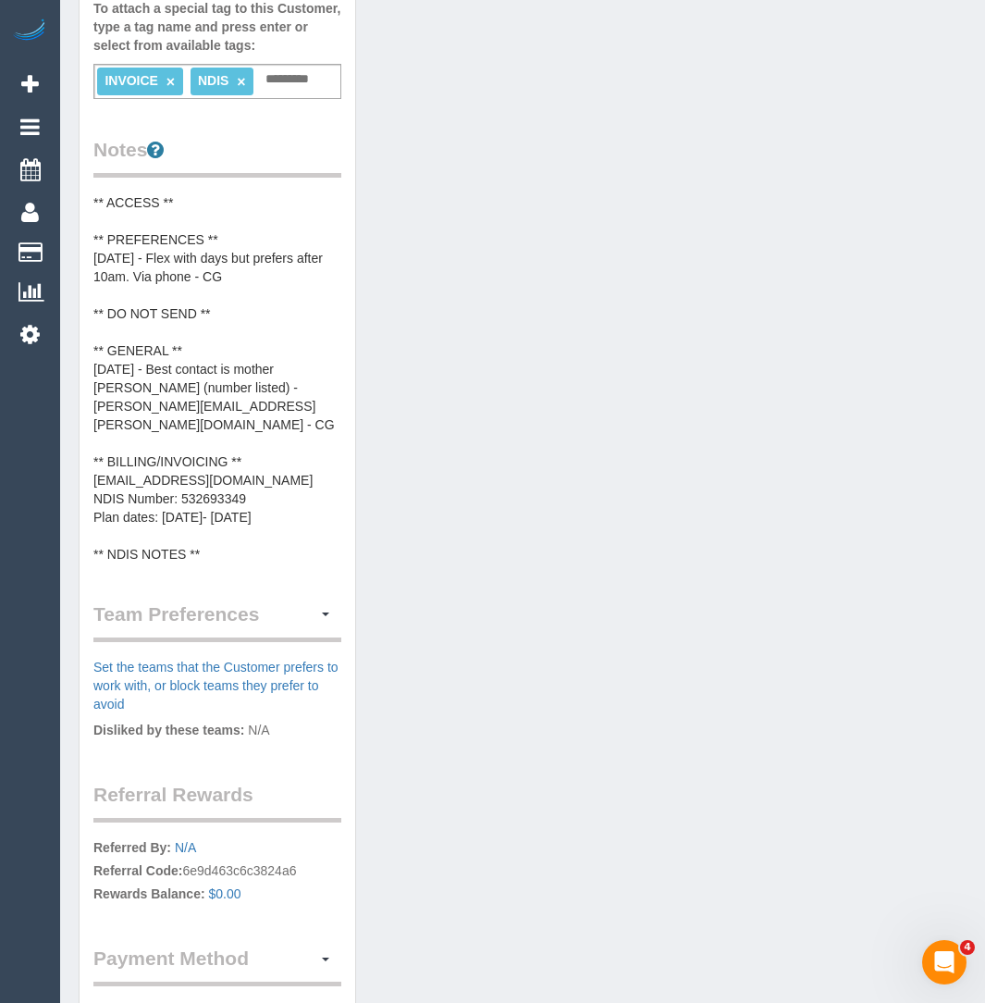
scroll to position [627, 0]
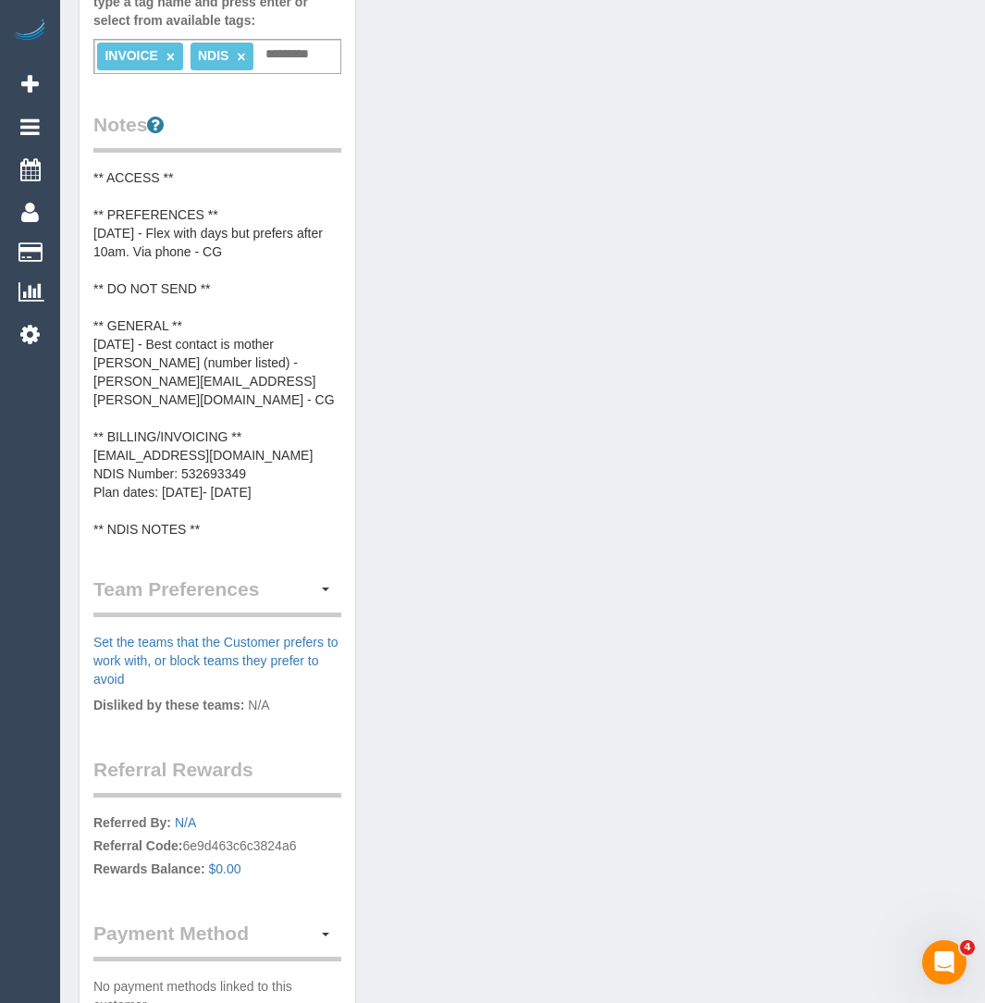
click at [202, 471] on pre "** ACCESS ** ** PREFERENCES ** [DATE] - Flex with days but prefers after 10am. …" at bounding box center [217, 353] width 248 height 370
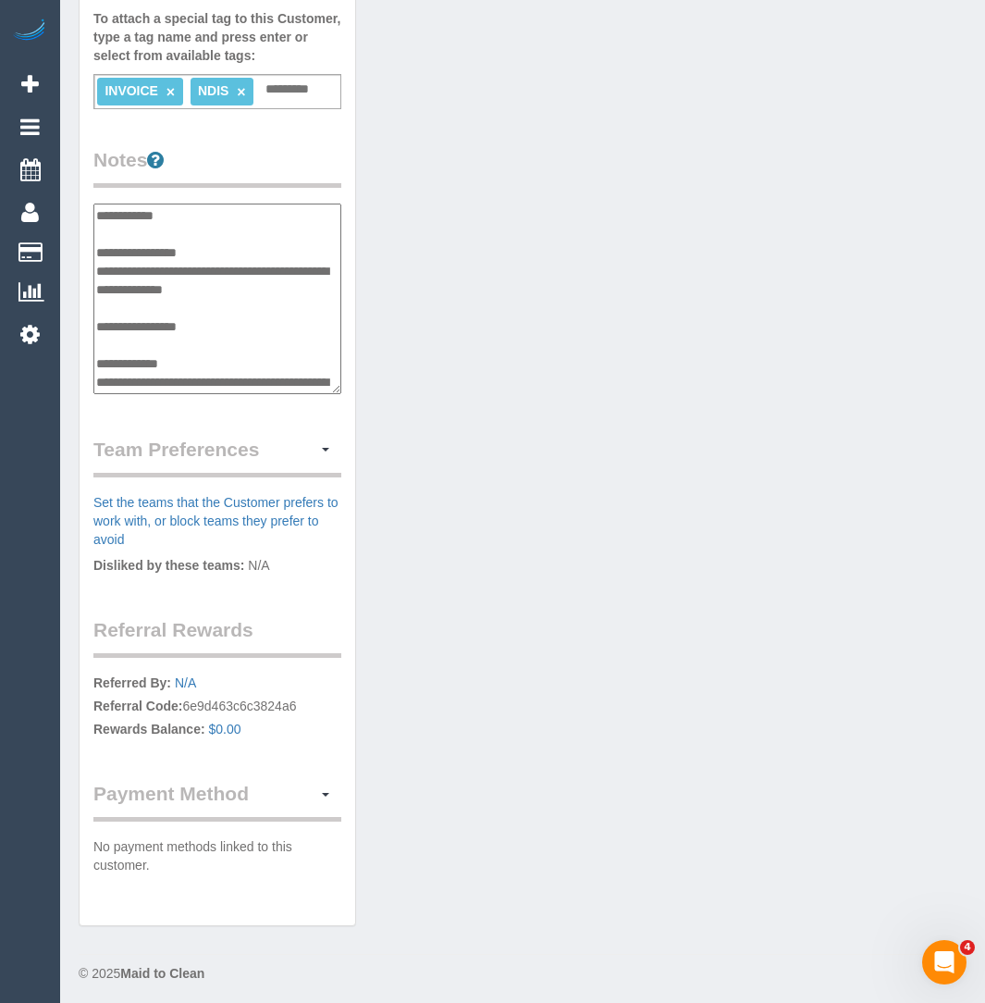
scroll to position [203, 0]
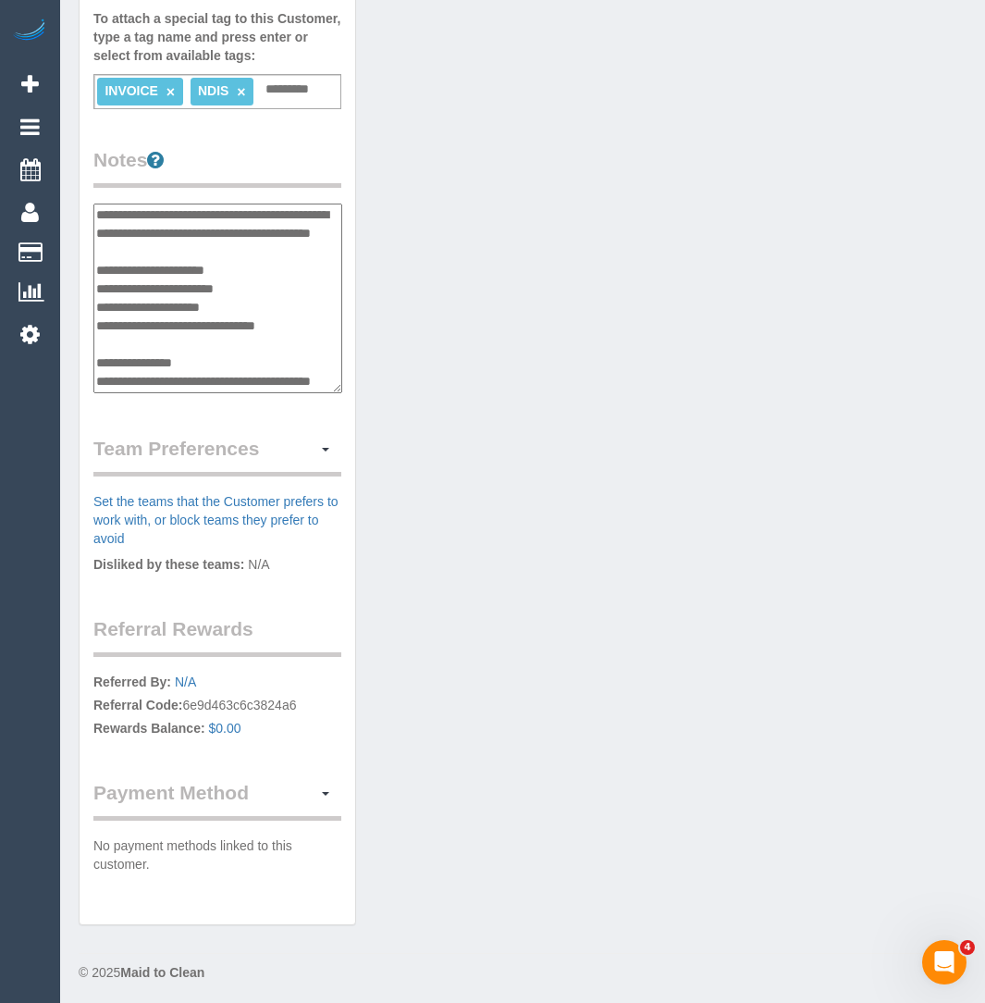
drag, startPoint x: 261, startPoint y: 265, endPoint x: 95, endPoint y: 271, distance: 165.7
click at [95, 271] on textarea "**********" at bounding box center [217, 299] width 249 height 190
drag, startPoint x: 250, startPoint y: 286, endPoint x: 99, endPoint y: 287, distance: 150.8
click at [99, 287] on textarea "**********" at bounding box center [217, 299] width 249 height 190
